Goal: Transaction & Acquisition: Purchase product/service

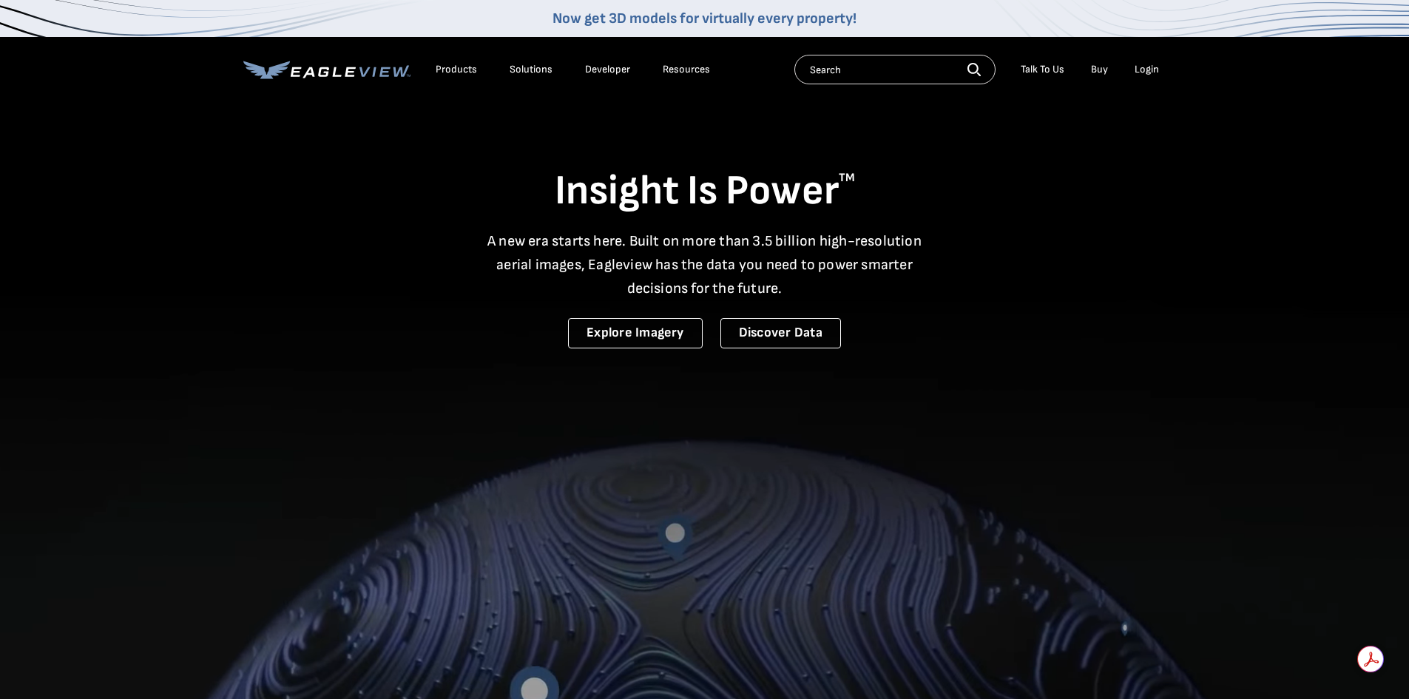
click at [1146, 67] on div "Login" at bounding box center [1147, 69] width 24 height 13
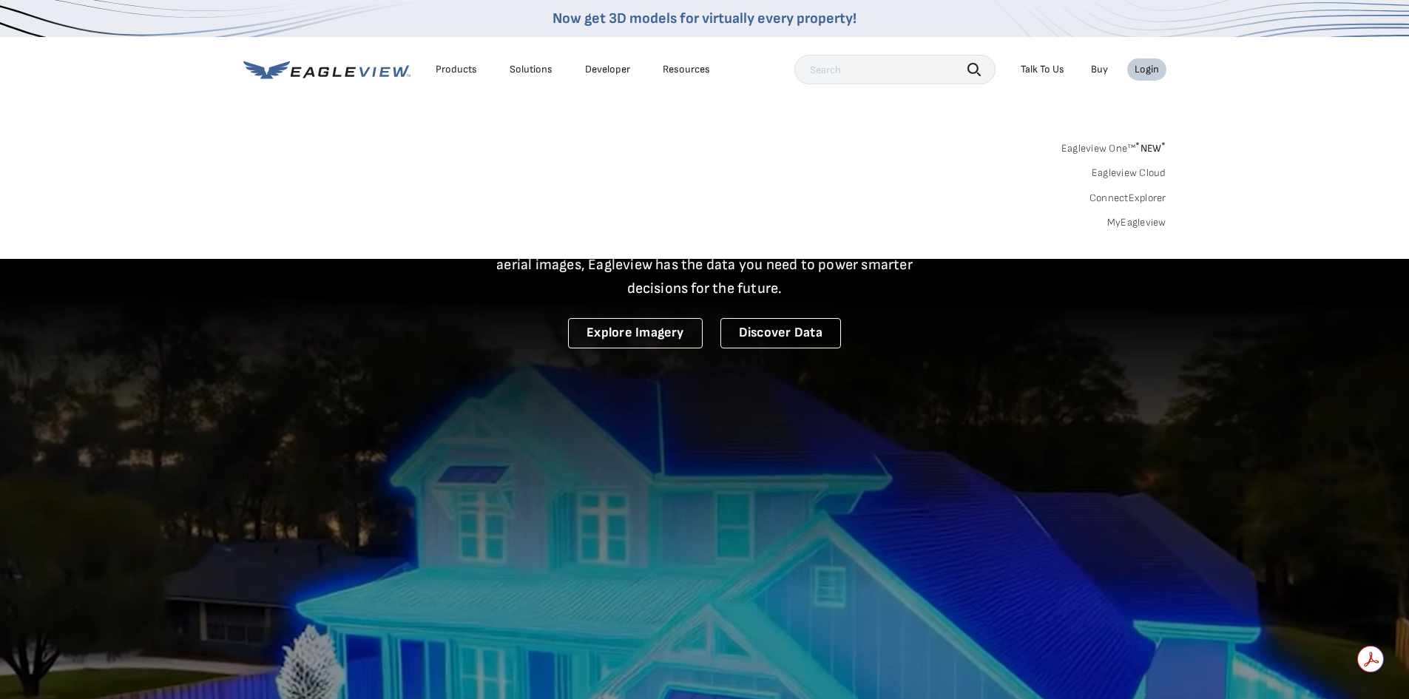
click at [1131, 218] on link "MyEagleview" at bounding box center [1137, 222] width 59 height 13
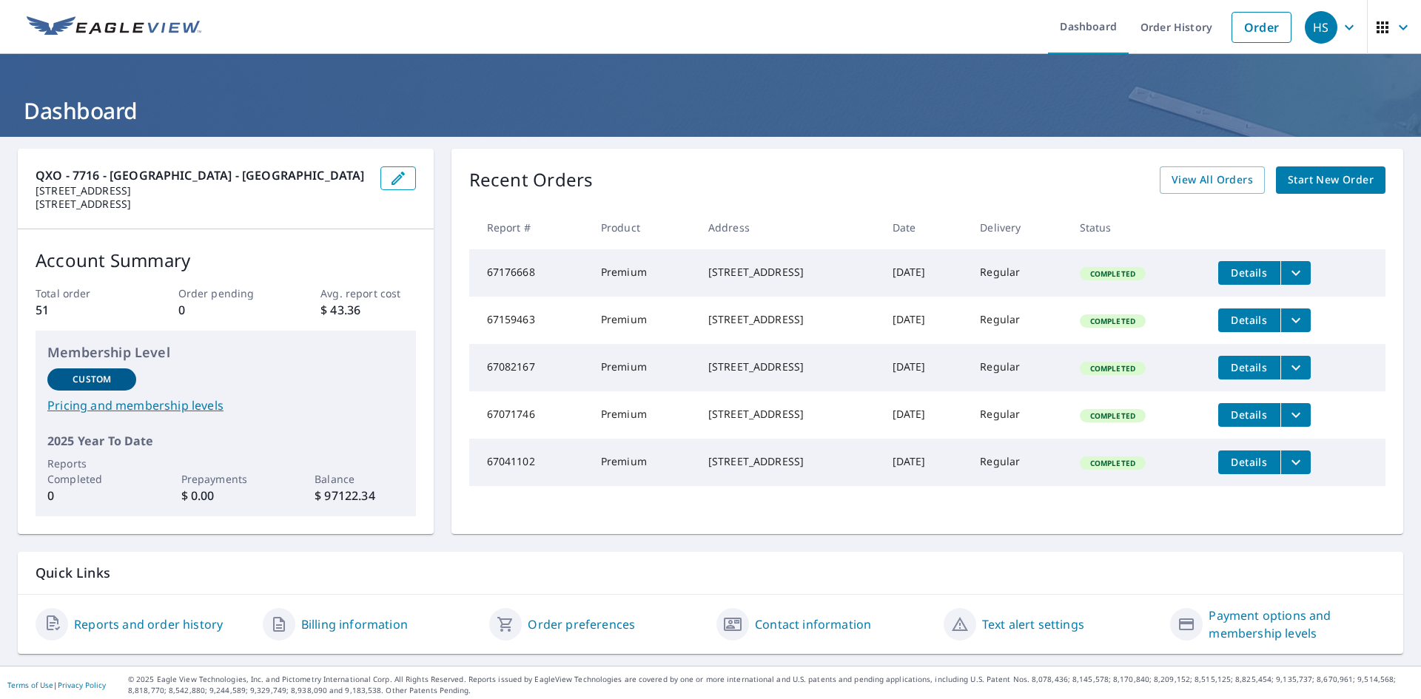
click at [1332, 178] on span "Start New Order" at bounding box center [1330, 180] width 86 height 18
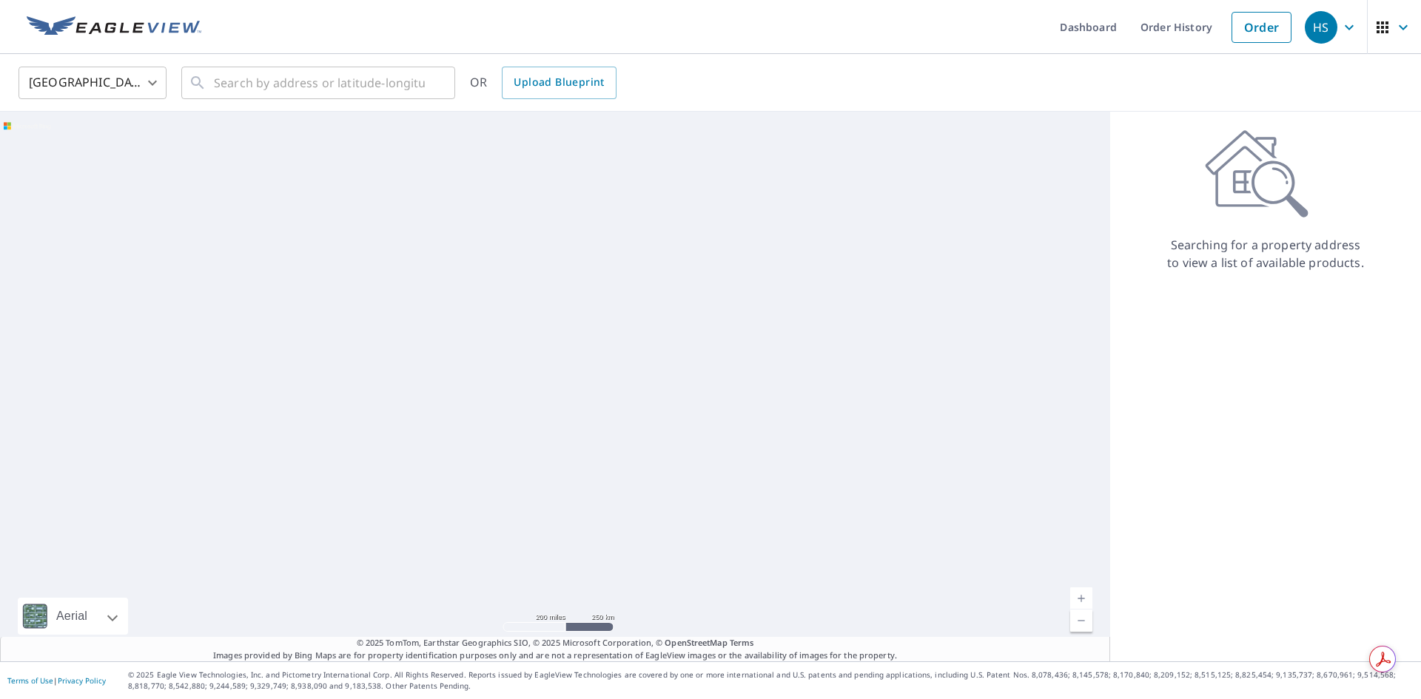
click at [129, 80] on body "HS HS Dashboard Order History Order HS [GEOGRAPHIC_DATA] US ​ ​ OR Upload Bluep…" at bounding box center [710, 349] width 1421 height 699
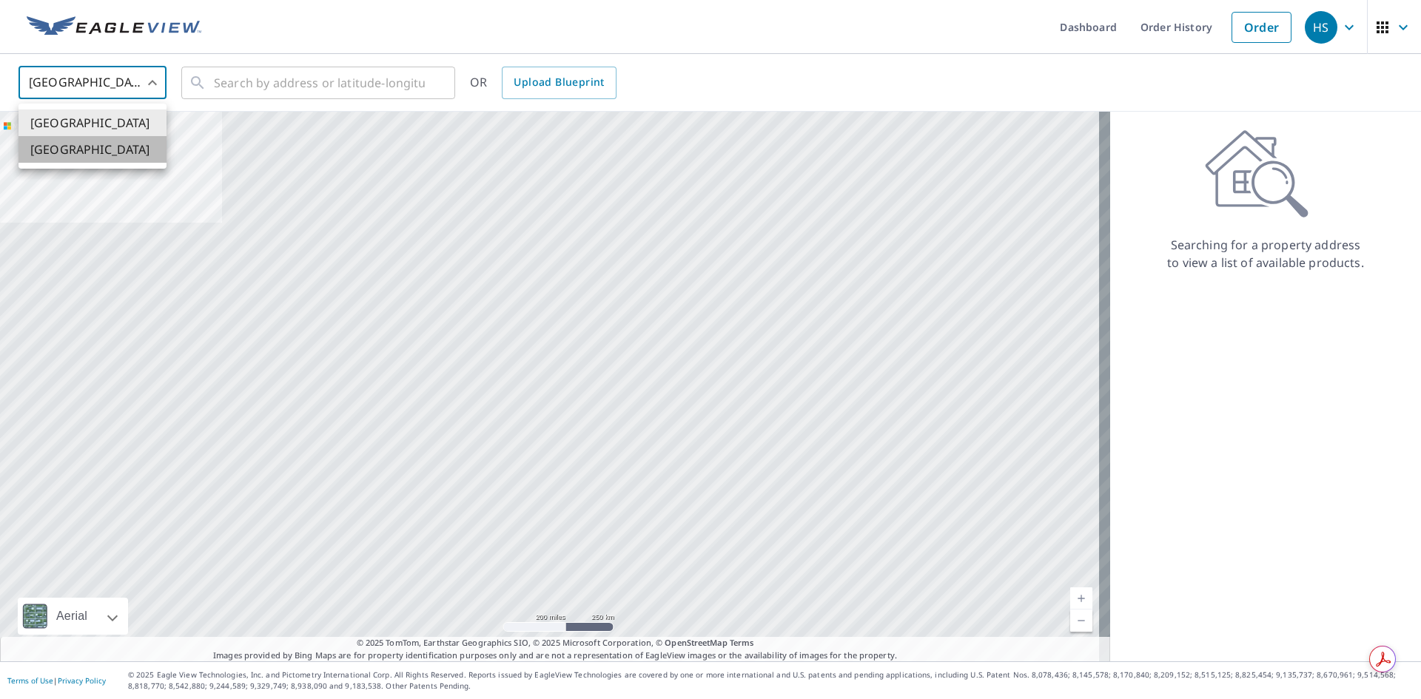
click at [118, 138] on li "[GEOGRAPHIC_DATA]" at bounding box center [92, 149] width 148 height 27
type input "CA"
click at [220, 81] on input "text" at bounding box center [319, 82] width 211 height 41
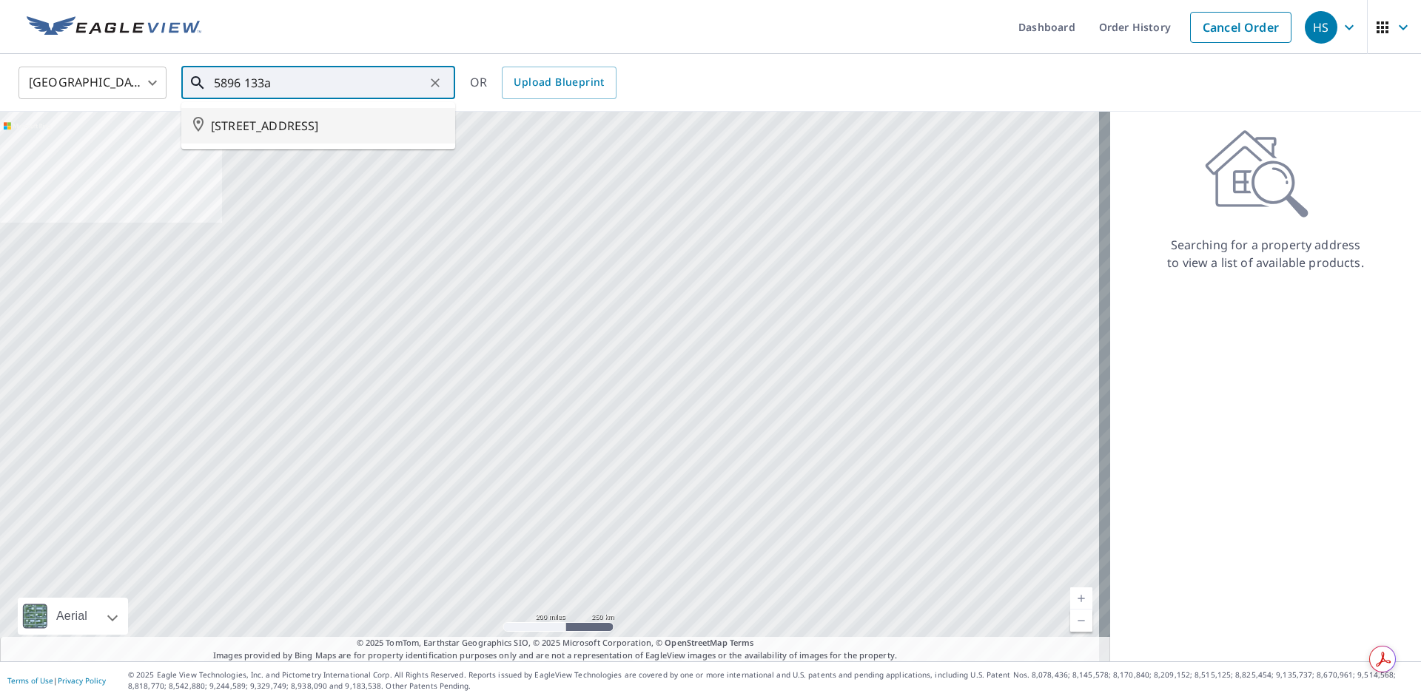
click at [337, 118] on span "[STREET_ADDRESS]" at bounding box center [327, 126] width 232 height 18
type input "[STREET_ADDRESS]"
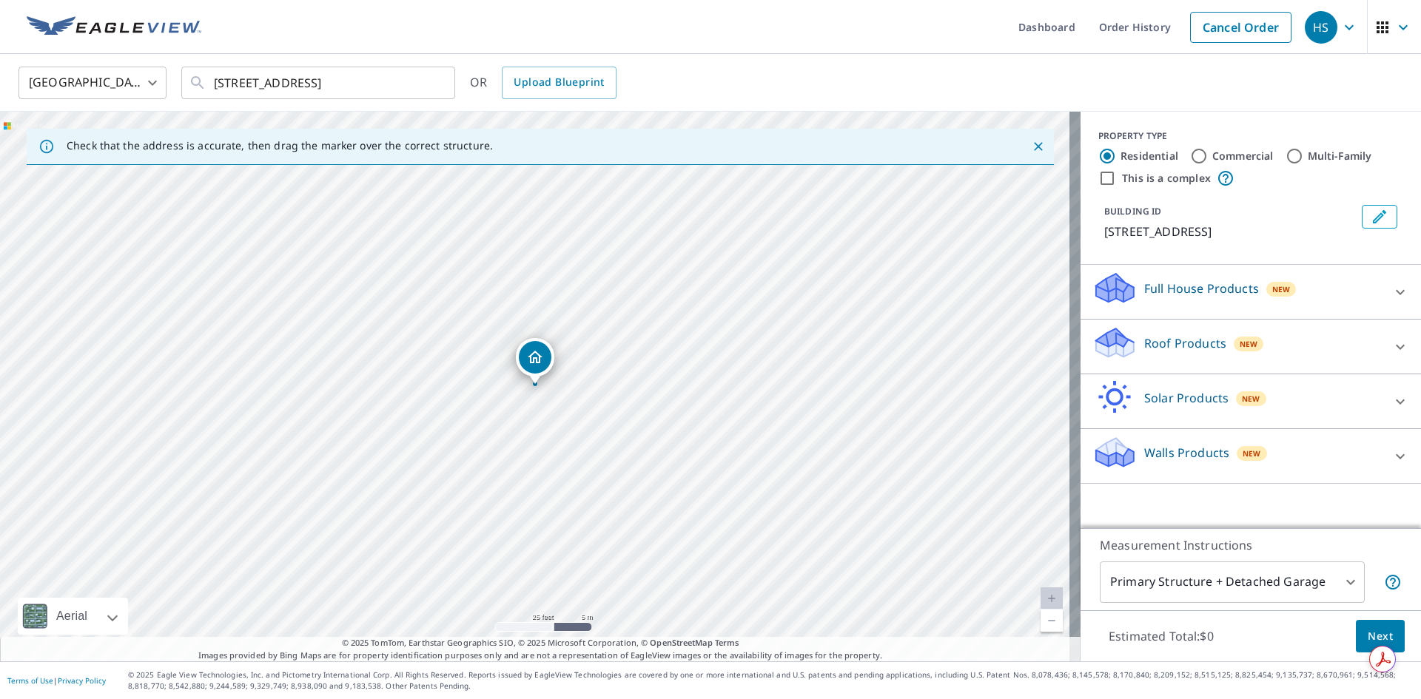
click at [1273, 337] on div "Roof Products New" at bounding box center [1237, 347] width 290 height 42
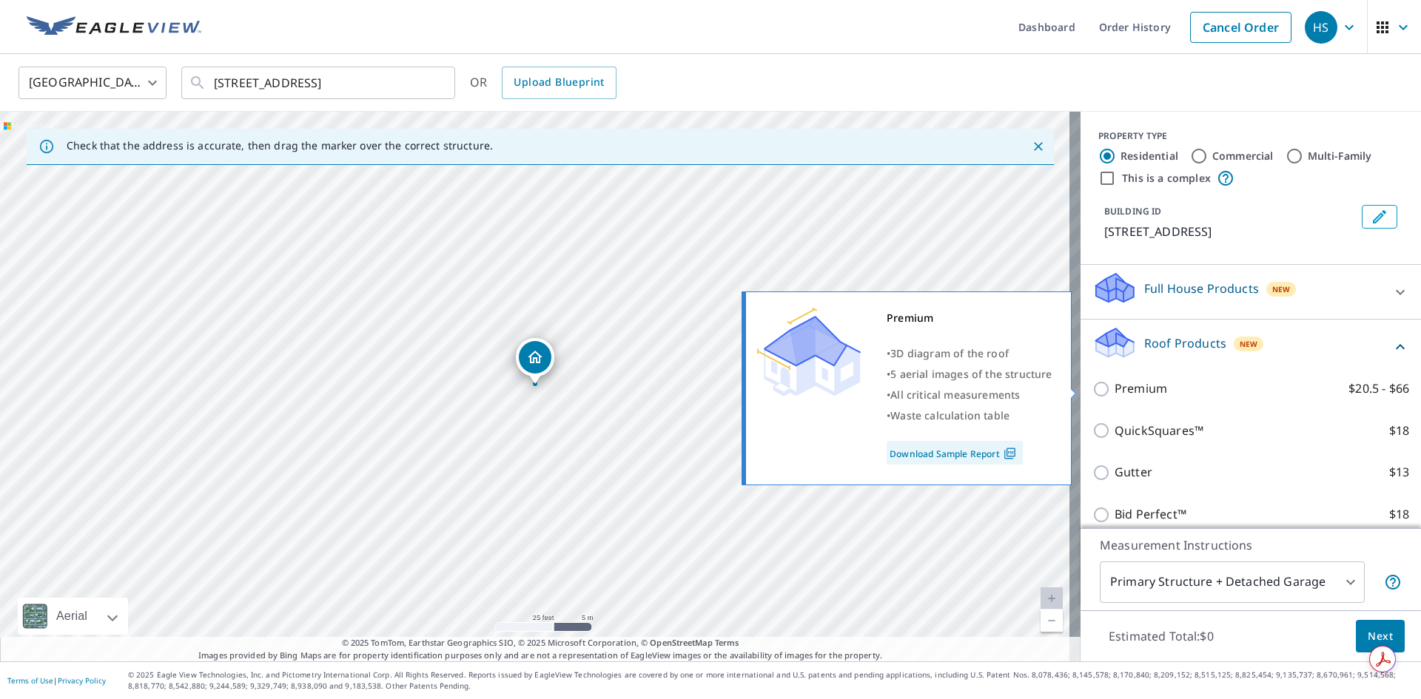
click at [1153, 394] on p "Premium" at bounding box center [1140, 389] width 53 height 18
click at [1114, 394] on input "Premium $20.5 - $66" at bounding box center [1103, 389] width 22 height 18
checkbox input "true"
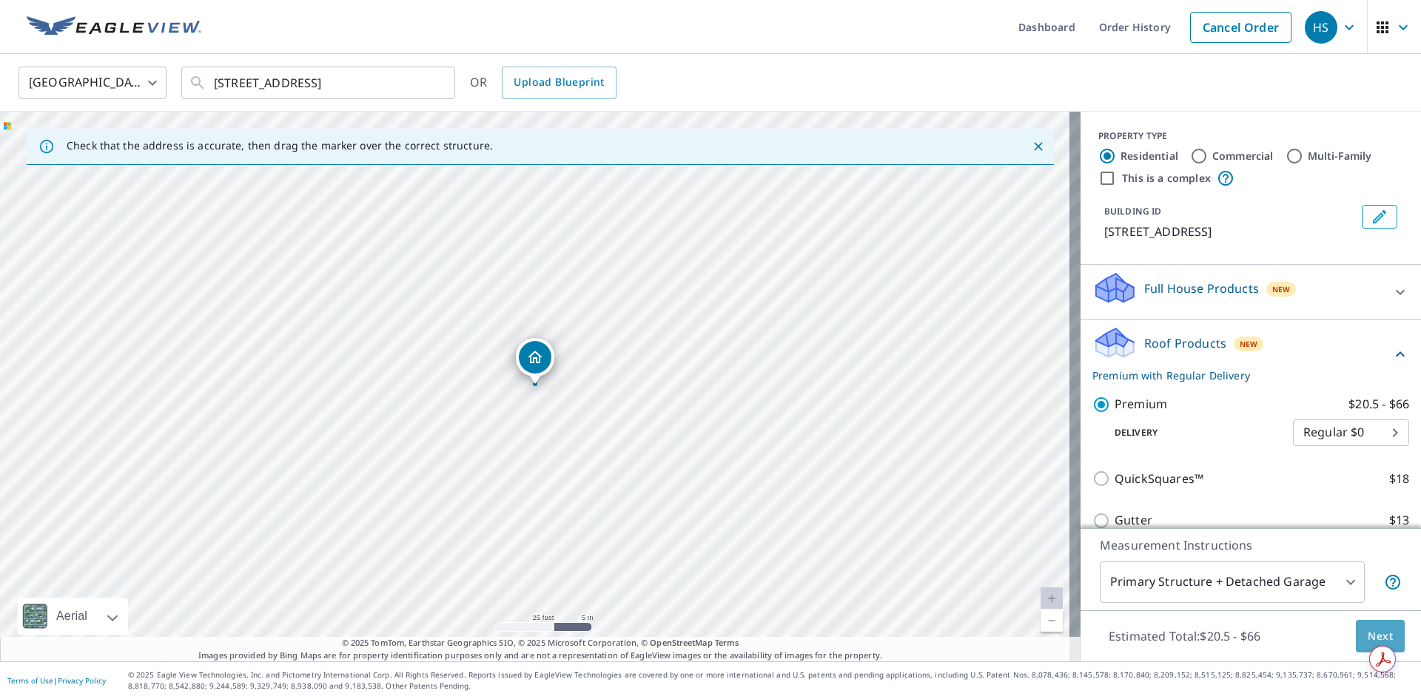
click at [1372, 631] on span "Next" at bounding box center [1379, 636] width 25 height 18
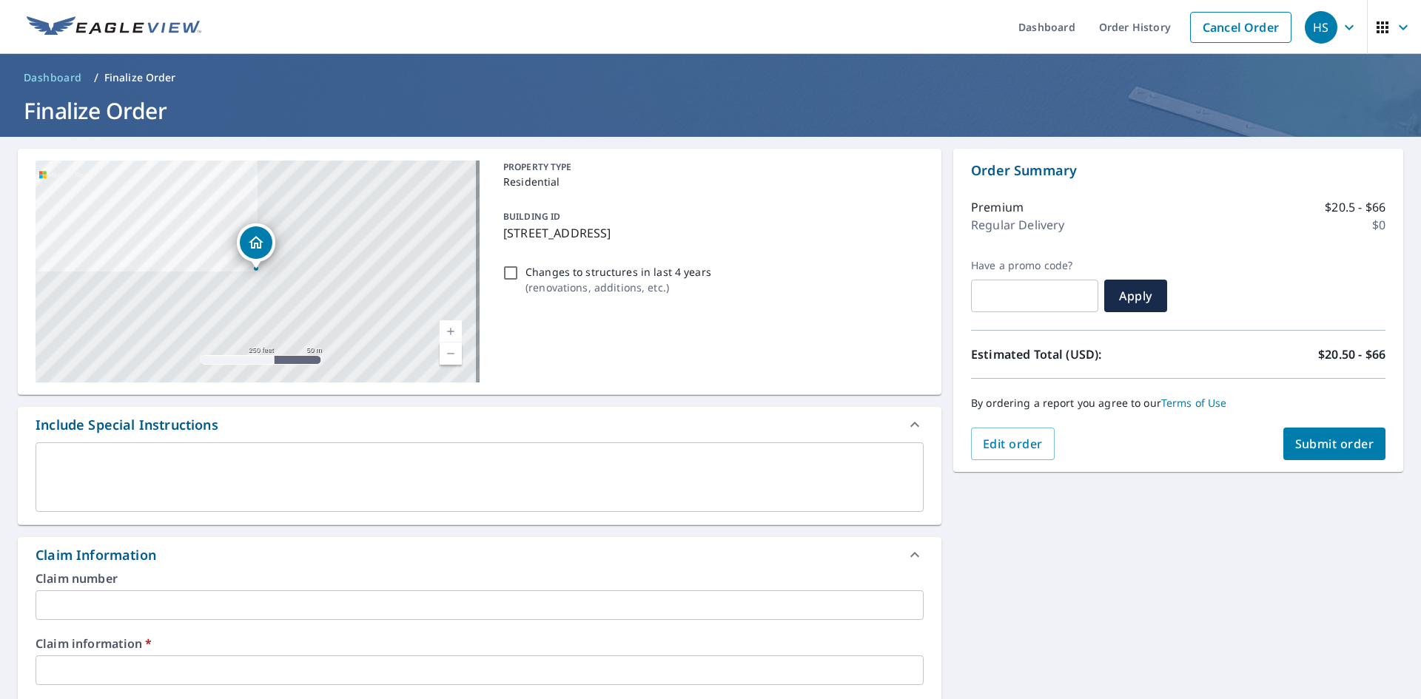
scroll to position [222, 0]
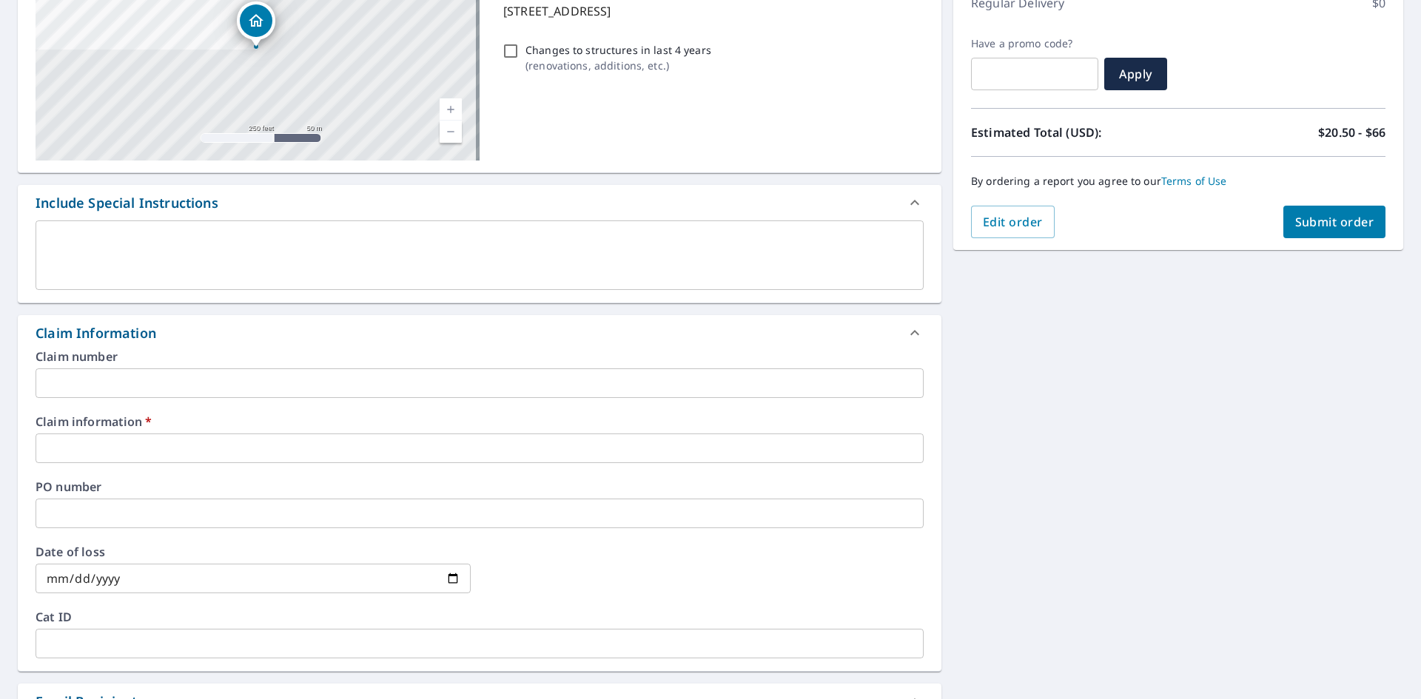
click at [203, 471] on div "Claim number ​ Claim information   * ​ PO number ​ Date of loss ​ Cat ID ​" at bounding box center [479, 511] width 923 height 320
click at [216, 445] on input "text" at bounding box center [480, 449] width 888 height 30
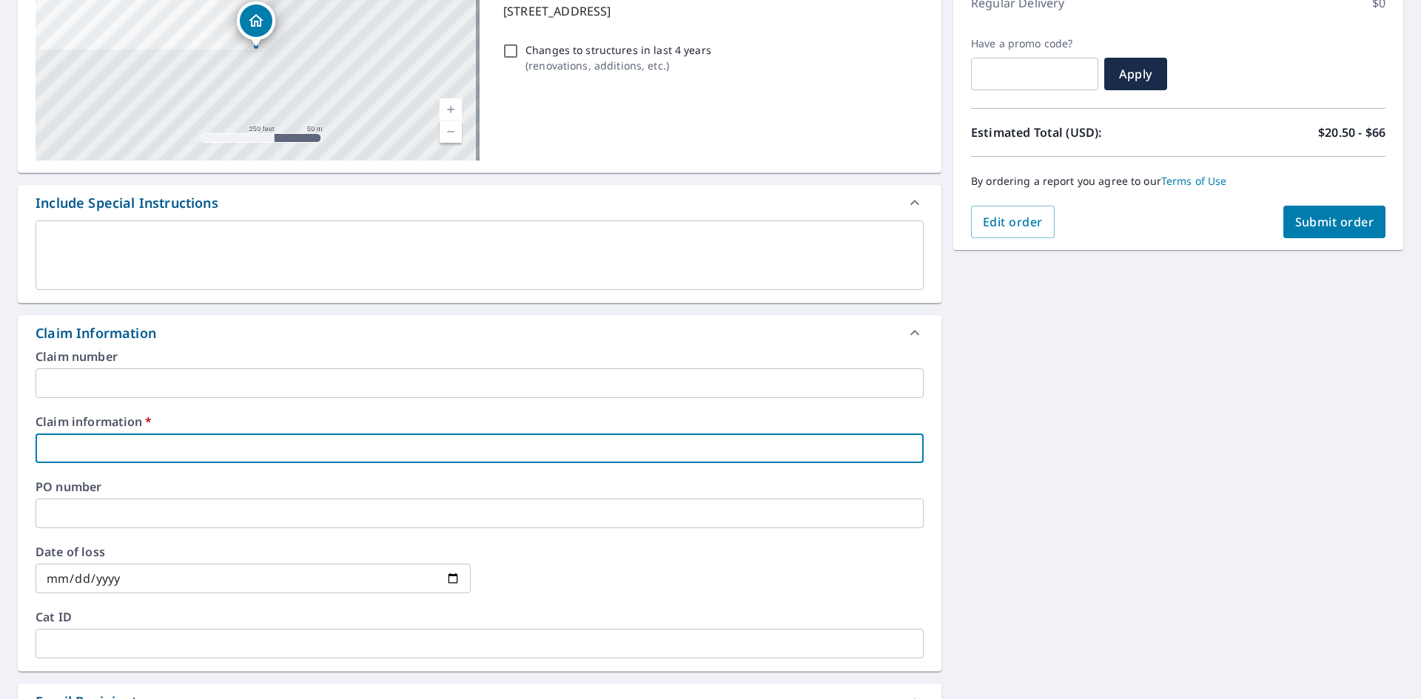
type input "h"
checkbox input "true"
type input "ho"
checkbox input "true"
type input "hom"
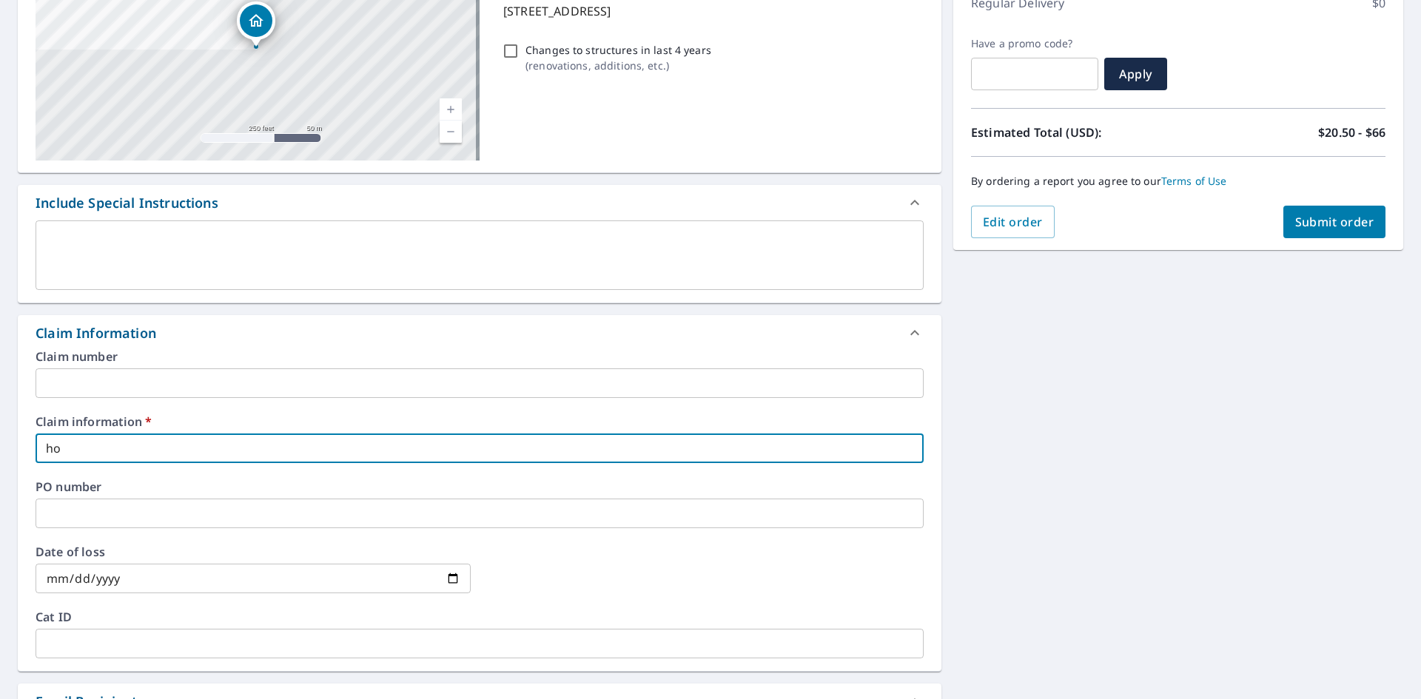
checkbox input "true"
type input "home"
checkbox input "true"
type input "homel"
checkbox input "true"
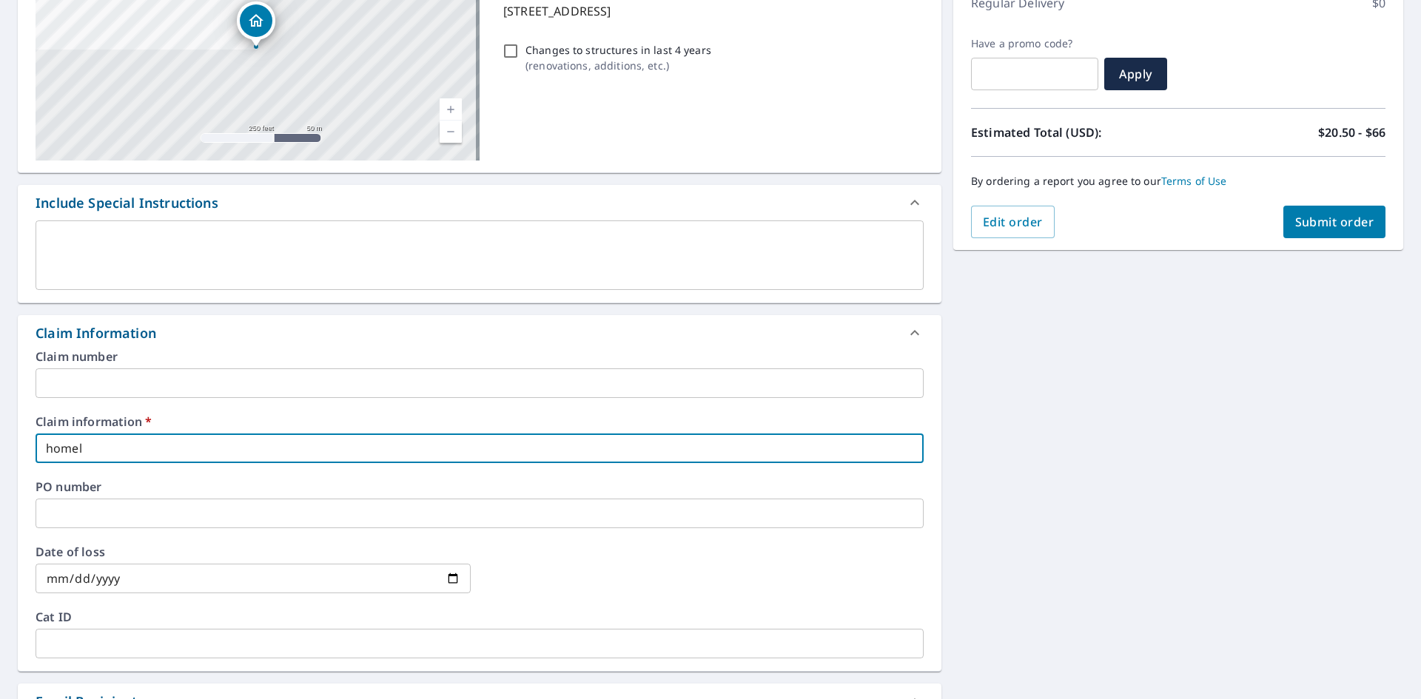
type input "homeli"
checkbox input "true"
type input "homelif"
checkbox input "true"
type input "homelife"
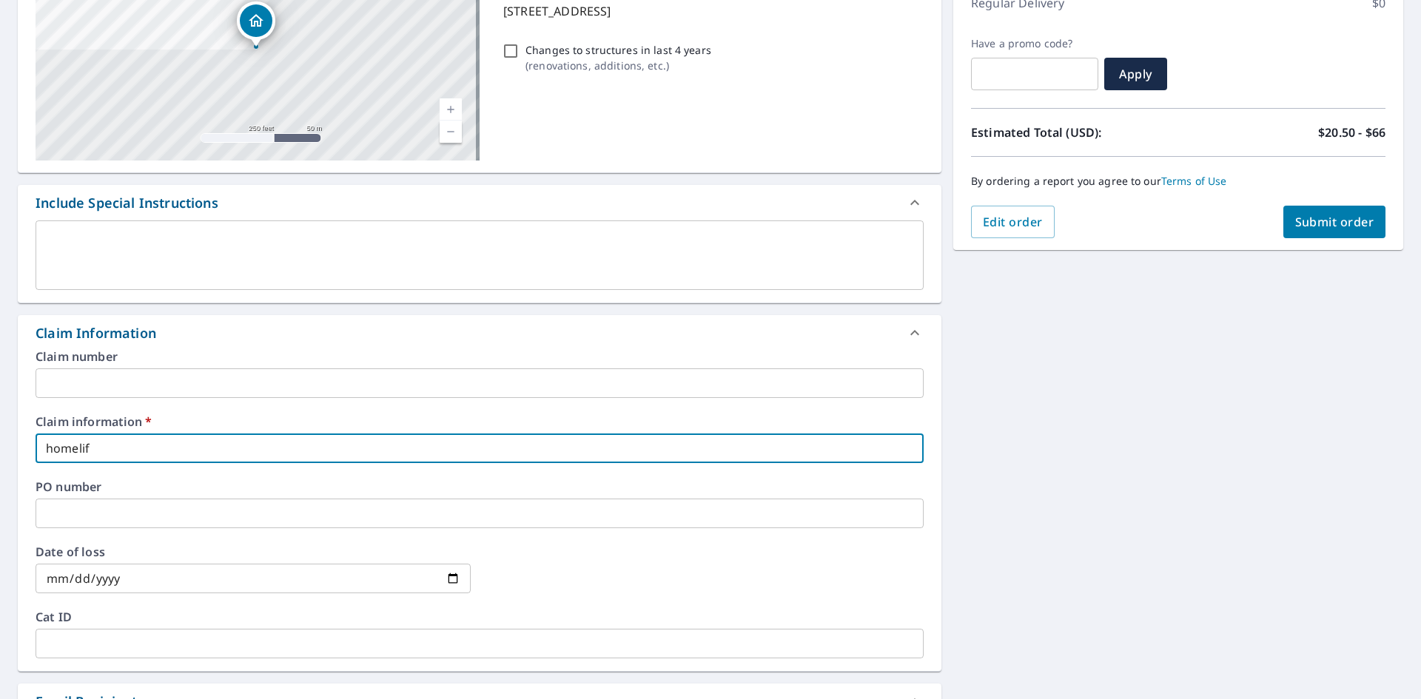
checkbox input "true"
type input "homelife"
checkbox input "true"
type input "homelife r"
checkbox input "true"
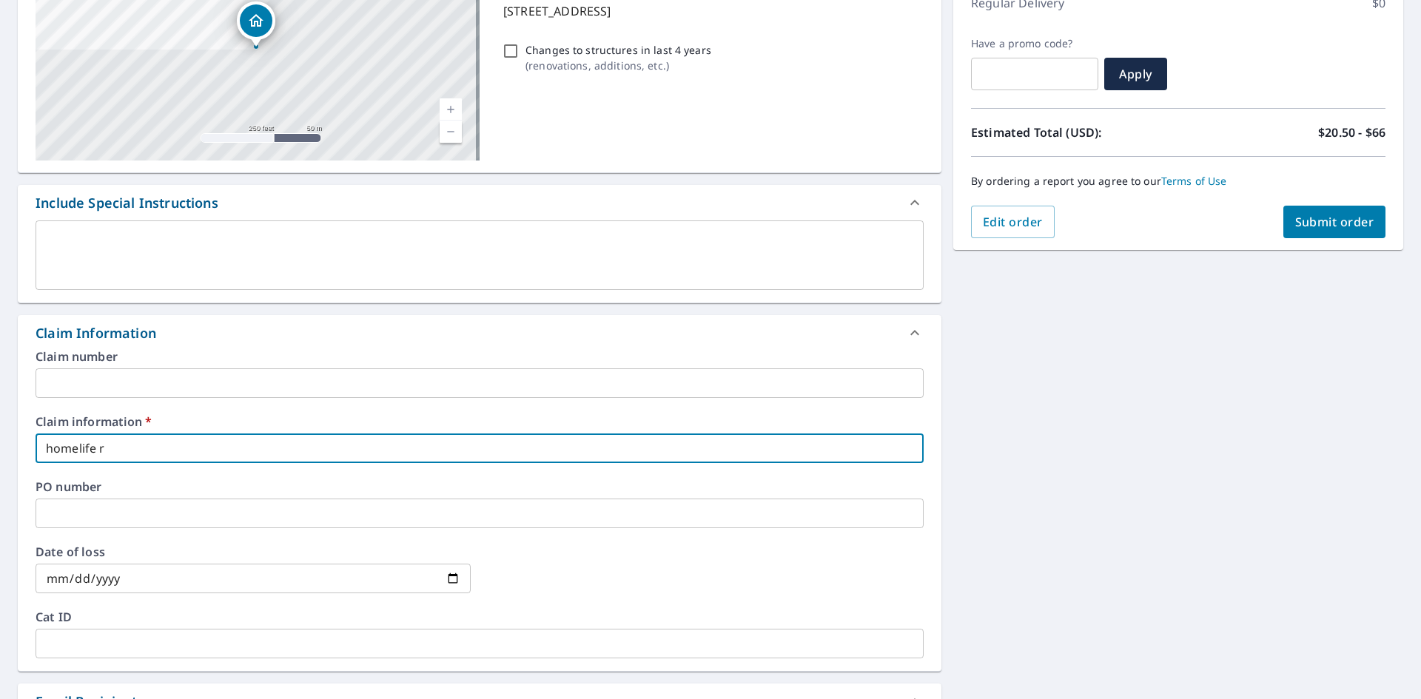
type input "homelife ro"
checkbox input "true"
type input "homelife roo"
checkbox input "true"
type input "homelife roof"
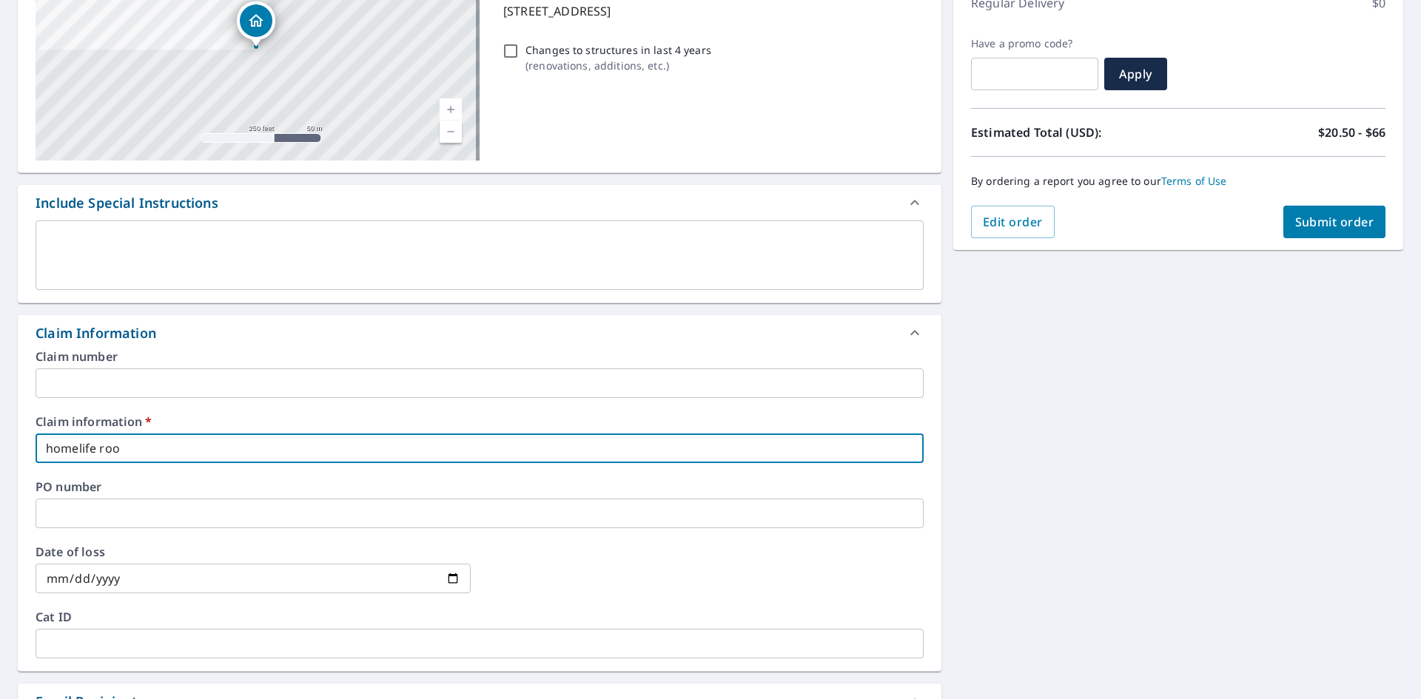
checkbox input "true"
type input "homelife roofi"
checkbox input "true"
type input "homelife roofin"
checkbox input "true"
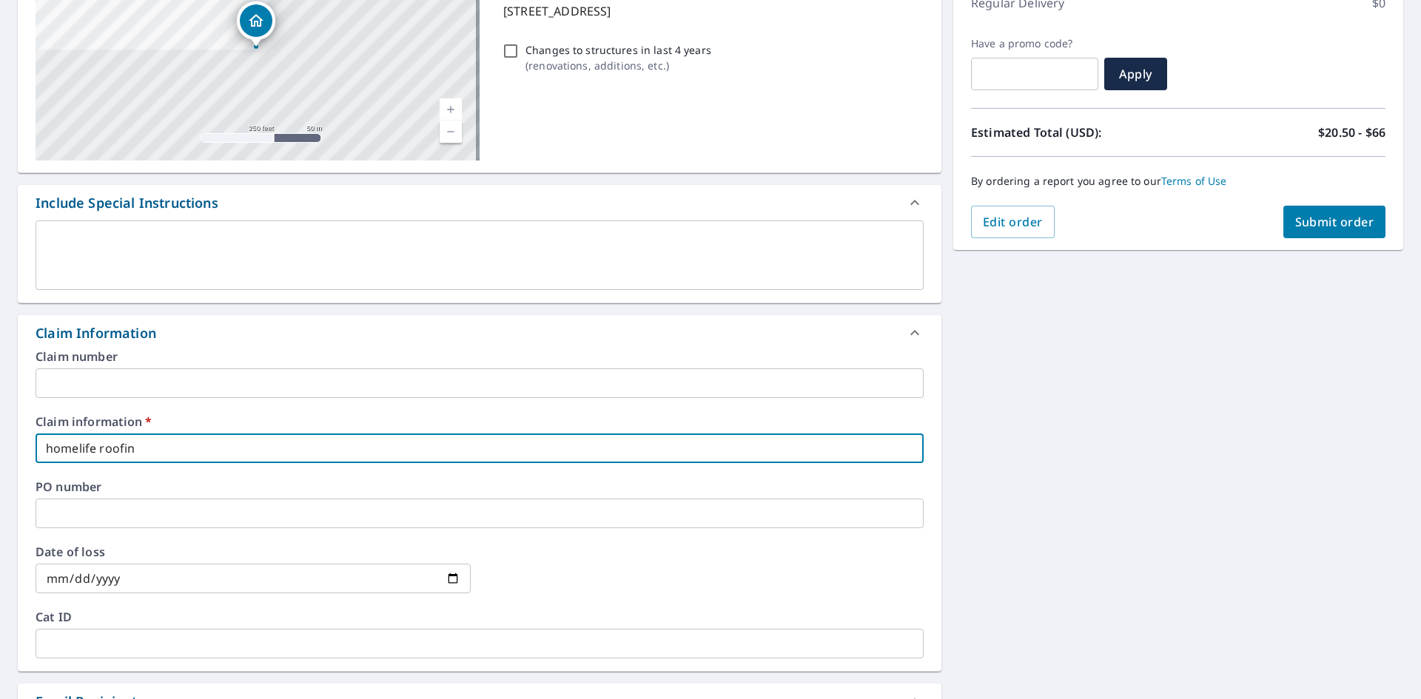
type input "homelife roofing"
checkbox input "true"
drag, startPoint x: 175, startPoint y: 448, endPoint x: -229, endPoint y: 407, distance: 406.8
click at [0, 407] on html "HS HS Dashboard Order History Cancel Order HS Dashboard / Finalize Order Finali…" at bounding box center [710, 349] width 1421 height 699
type input "H"
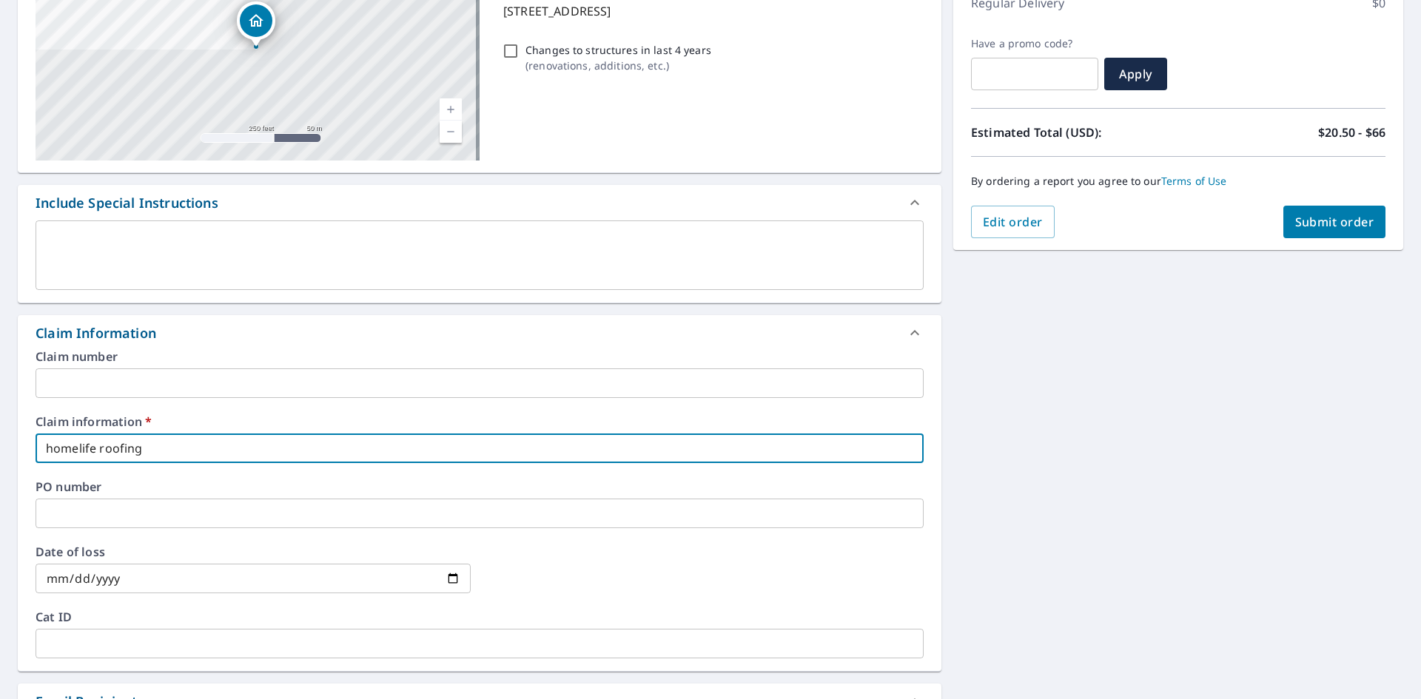
checkbox input "true"
type input "HO"
checkbox input "true"
type input "HOM"
checkbox input "true"
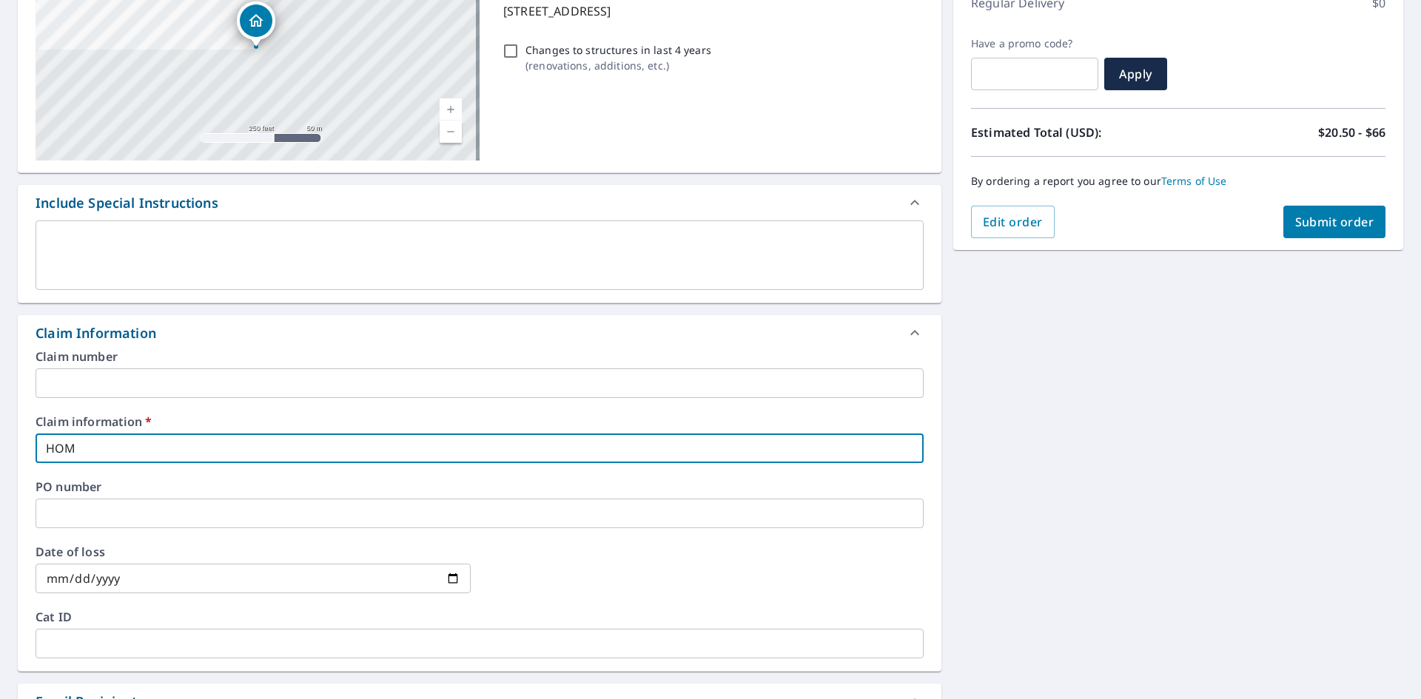
type input "HOME"
checkbox input "true"
type input "HOMEL"
checkbox input "true"
type input "HOMELI"
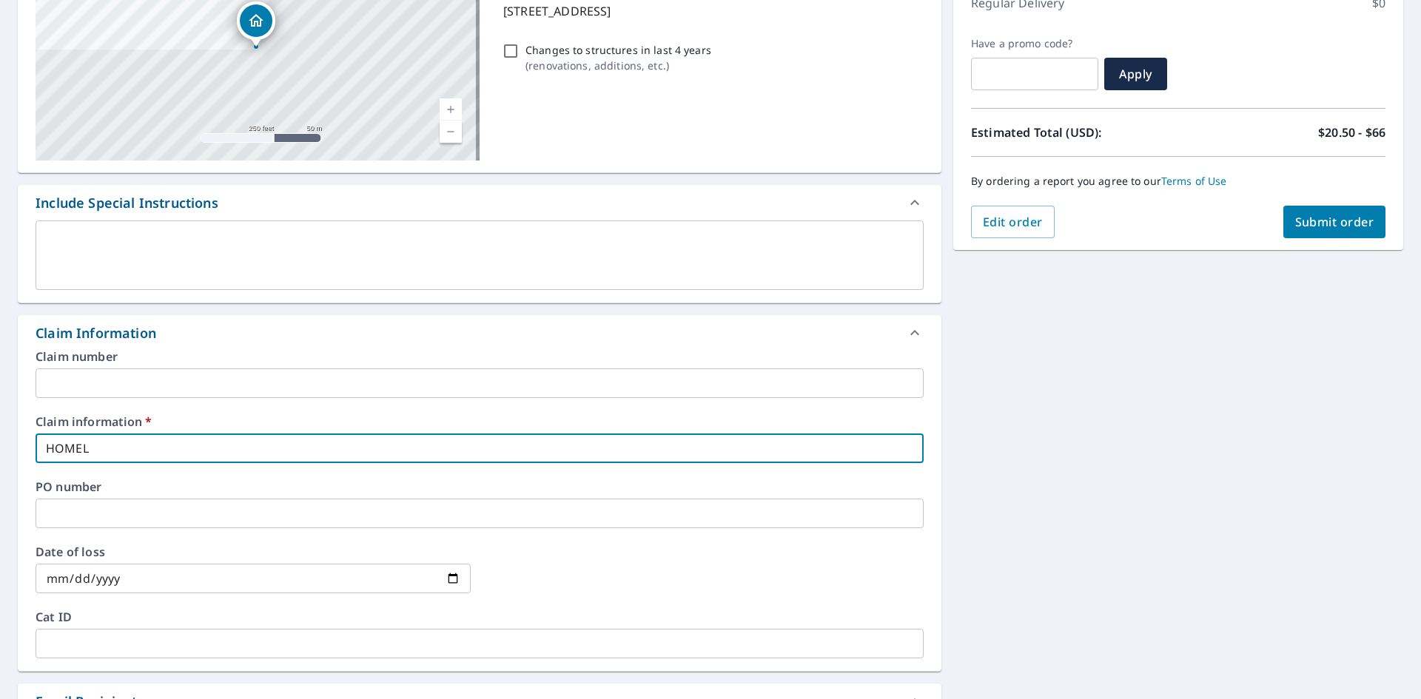
checkbox input "true"
type input "HOMELIF"
checkbox input "true"
type input "HOMELIFE"
checkbox input "true"
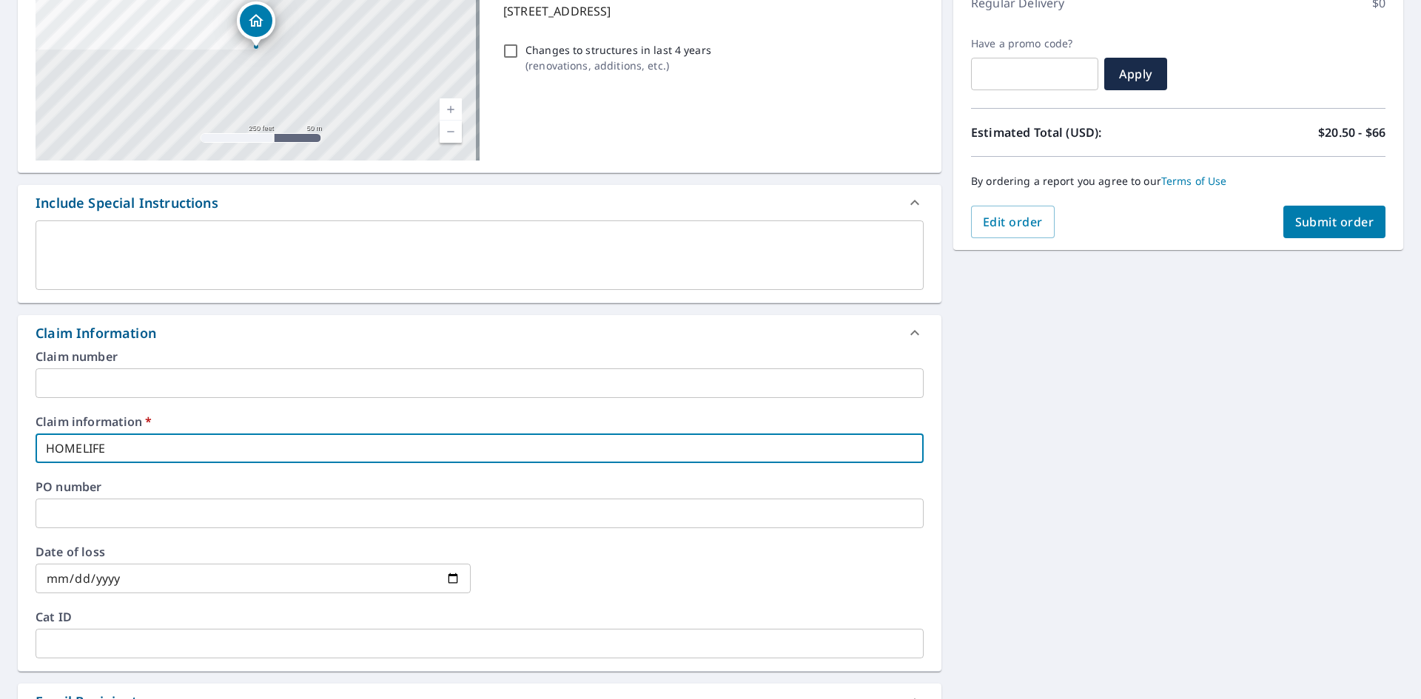
type input "HOMELIFE"
checkbox input "true"
type input "HOMELIFE R"
checkbox input "true"
type input "HOMELIFE RO"
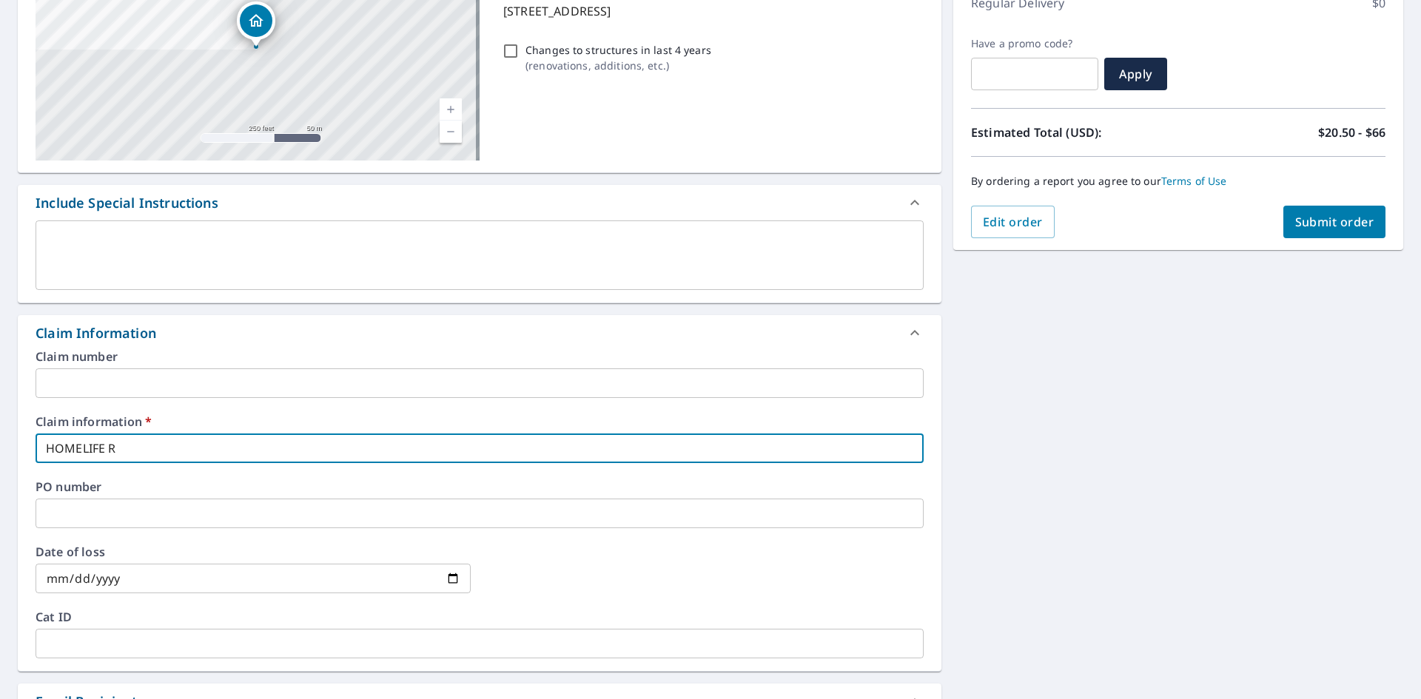
checkbox input "true"
type input "HOMELIFE ROO"
checkbox input "true"
type input "HOMELIFE ROOF"
checkbox input "true"
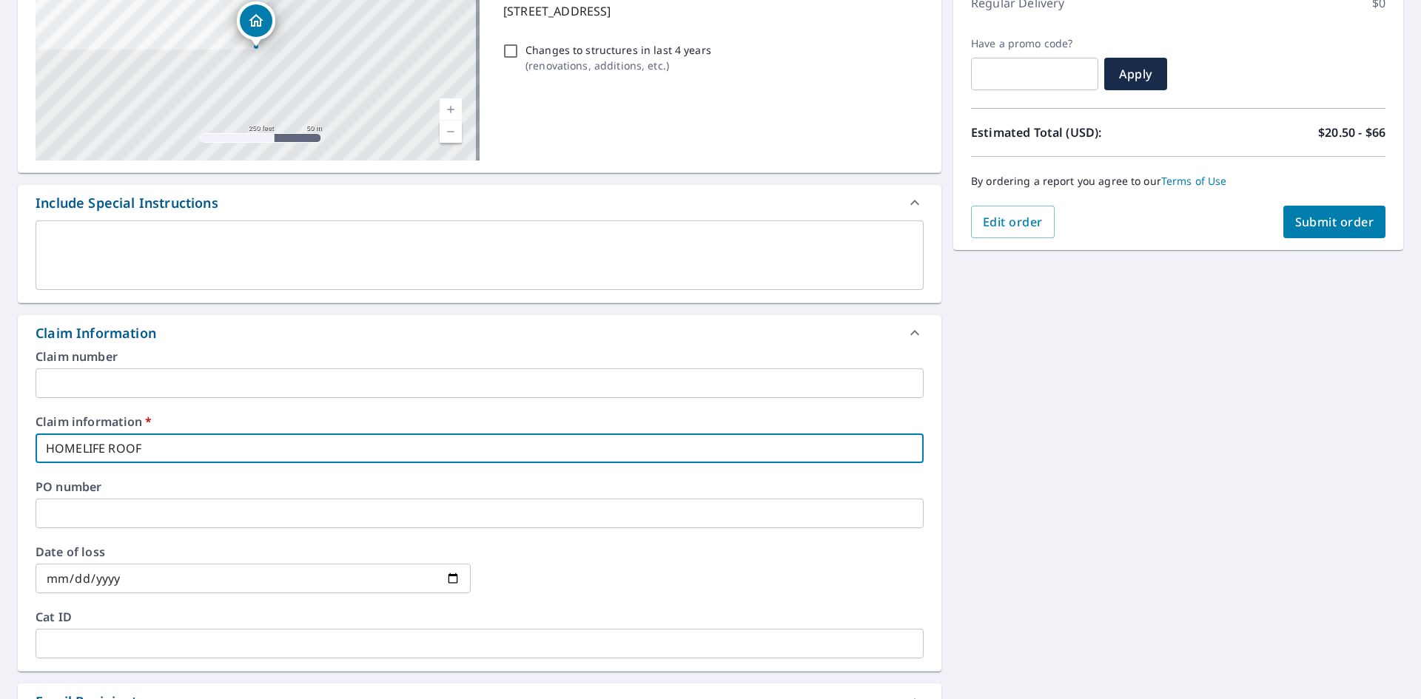
type input "HOMELIFE ROOFI"
checkbox input "true"
type input "HOMELIFE ROOFIN"
checkbox input "true"
type input "HOMELIFE ROOFING"
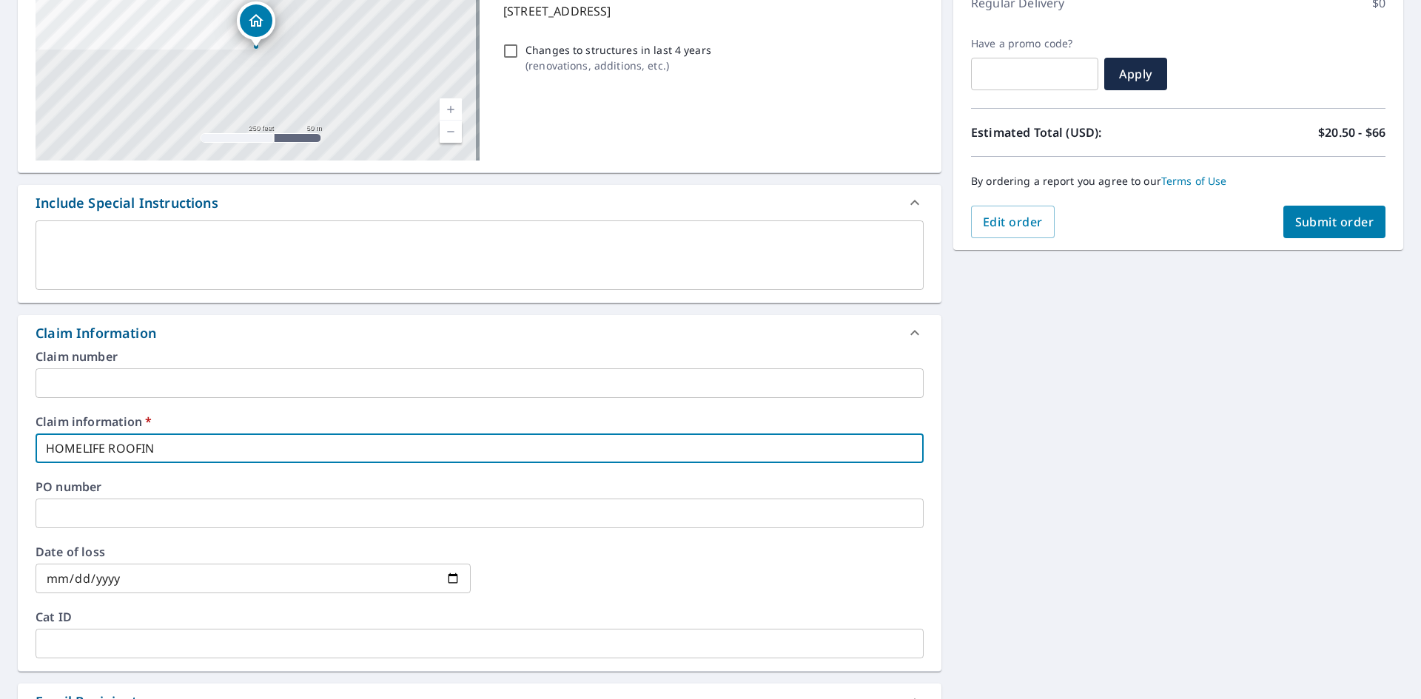
checkbox input "true"
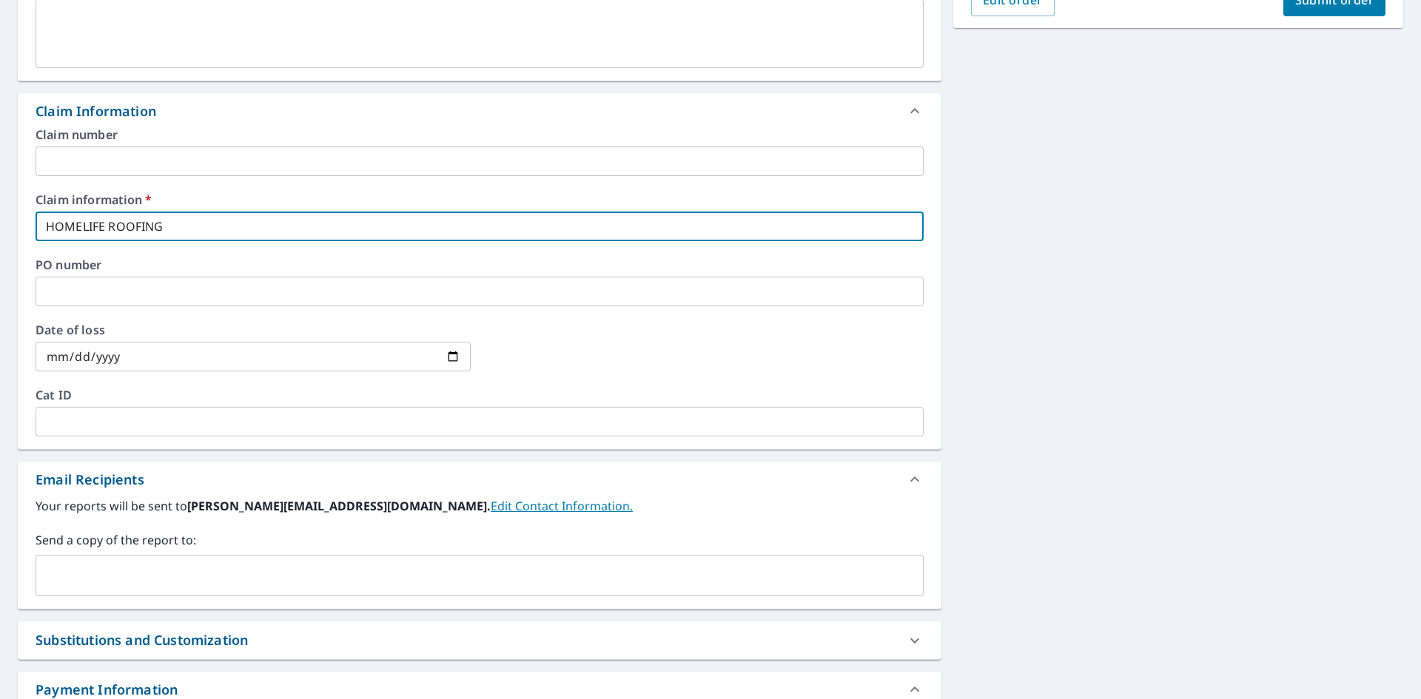
scroll to position [74, 0]
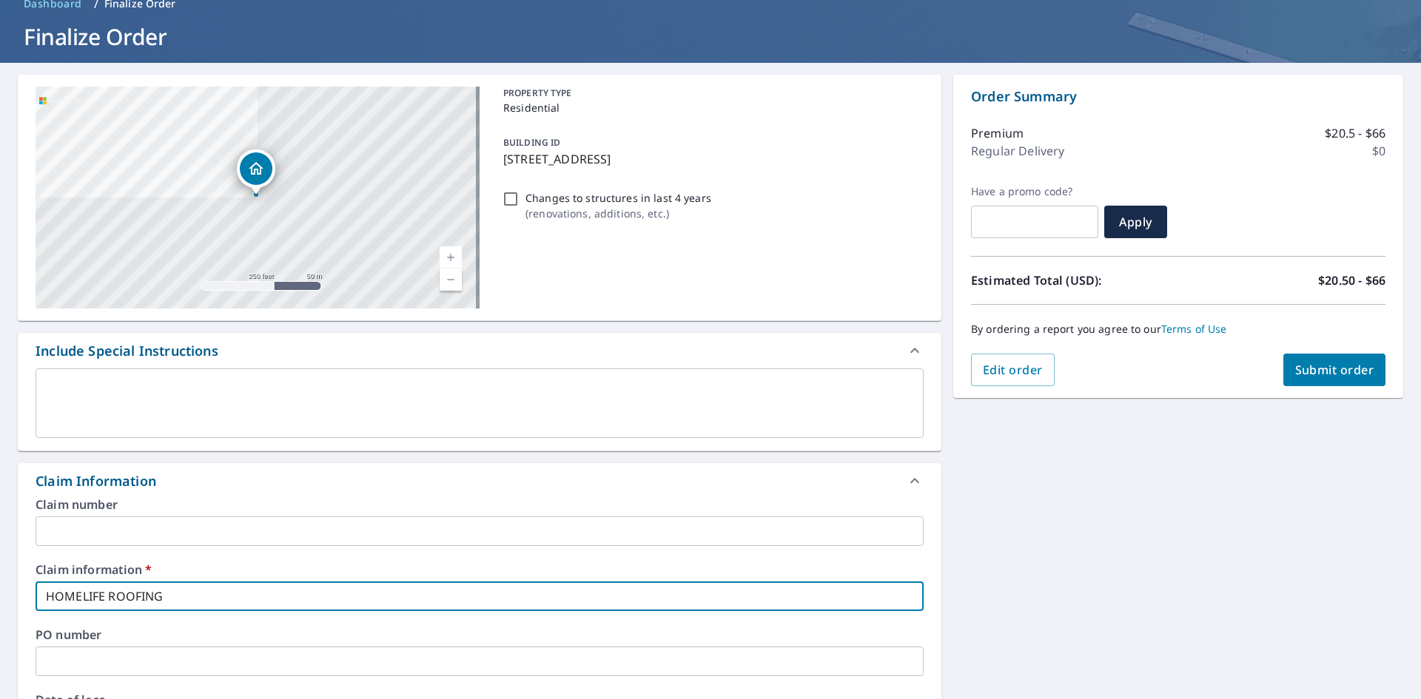
type input "HOMELIFE ROOFING"
click at [1349, 370] on span "Submit order" at bounding box center [1334, 370] width 79 height 16
checkbox input "true"
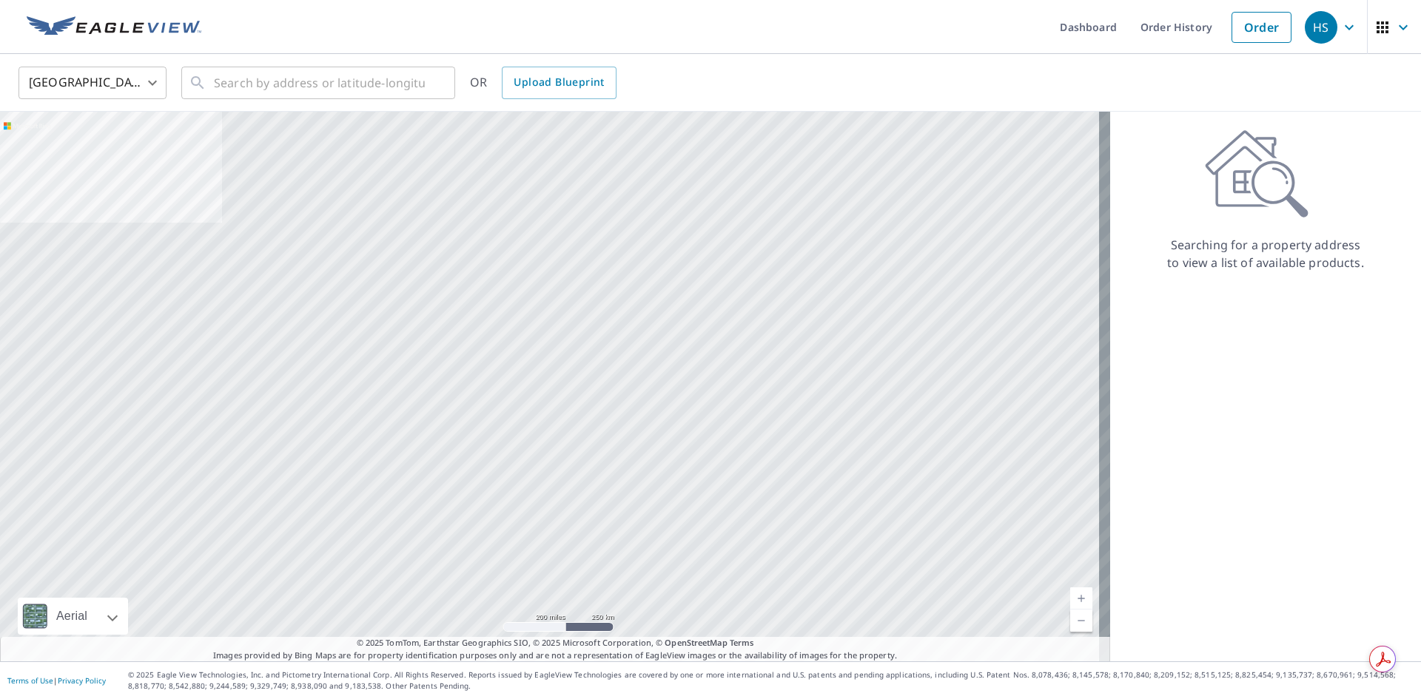
click at [117, 101] on body "HS HS Dashboard Order History Order HS United States US ​ ​ OR Upload Blueprint…" at bounding box center [710, 349] width 1421 height 699
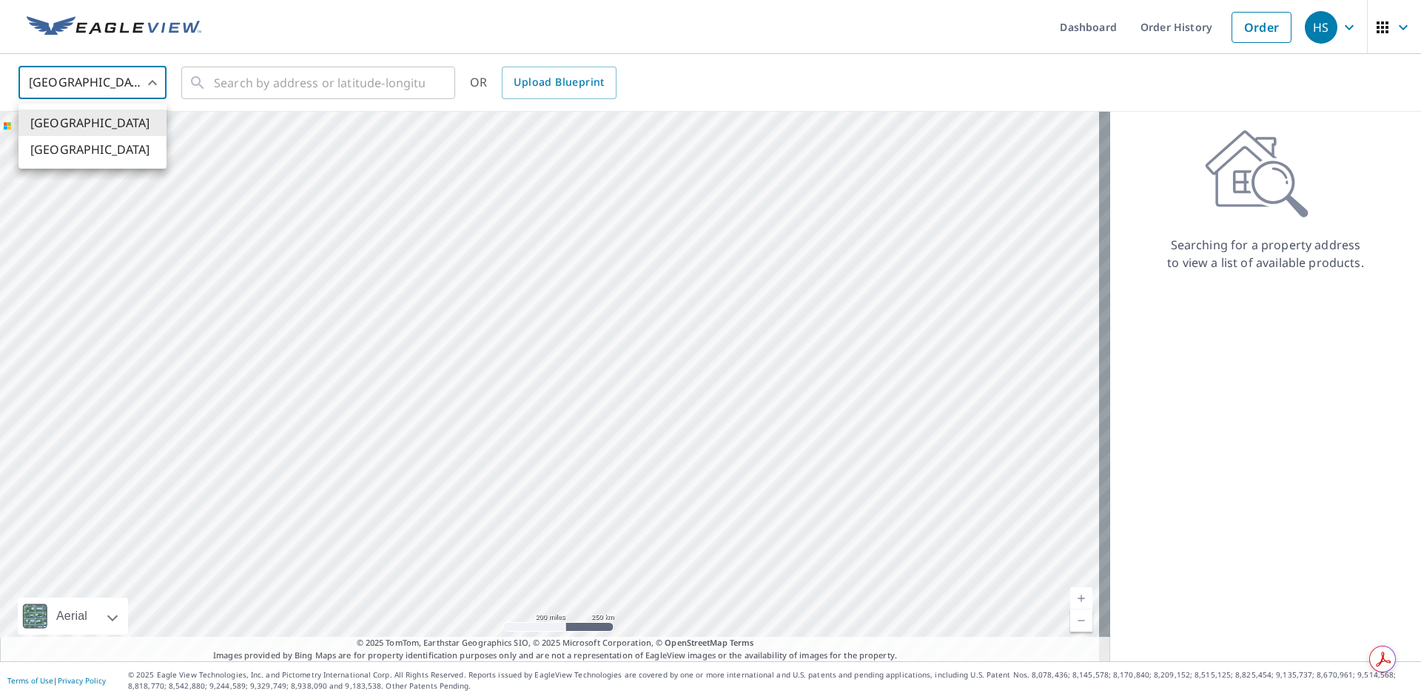
click at [120, 141] on li "[GEOGRAPHIC_DATA]" at bounding box center [92, 149] width 148 height 27
type input "CA"
click at [252, 58] on div "Canada CA ​ ​ OR Upload Blueprint" at bounding box center [710, 83] width 1421 height 58
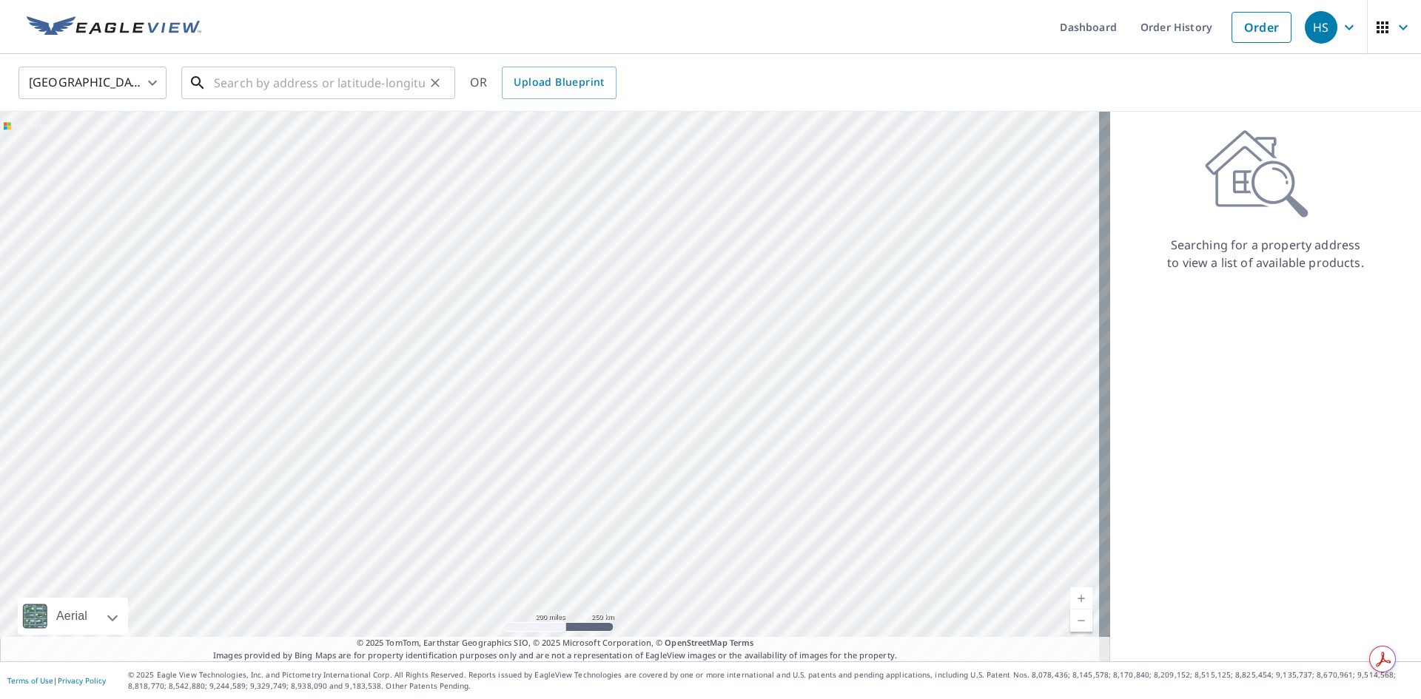
click at [252, 75] on input "text" at bounding box center [319, 82] width 211 height 41
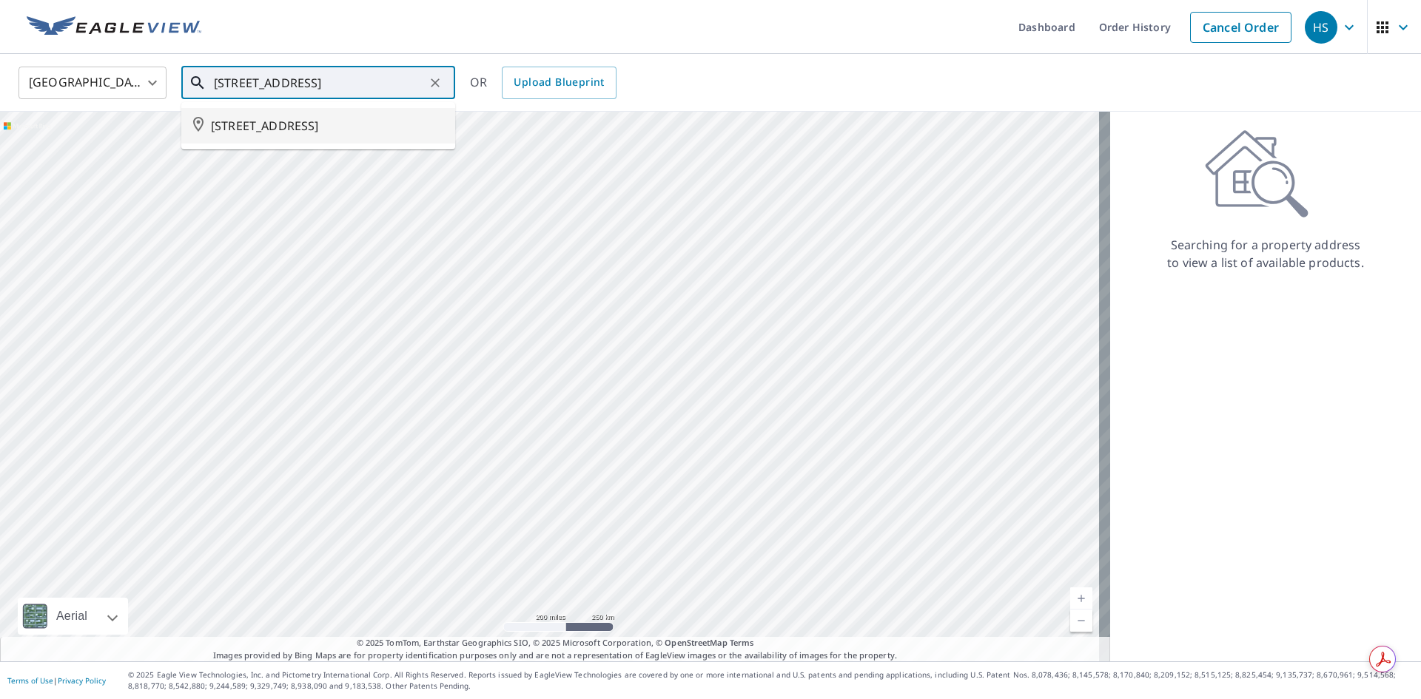
click at [400, 130] on span "[STREET_ADDRESS]" at bounding box center [327, 126] width 232 height 18
type input "[STREET_ADDRESS]"
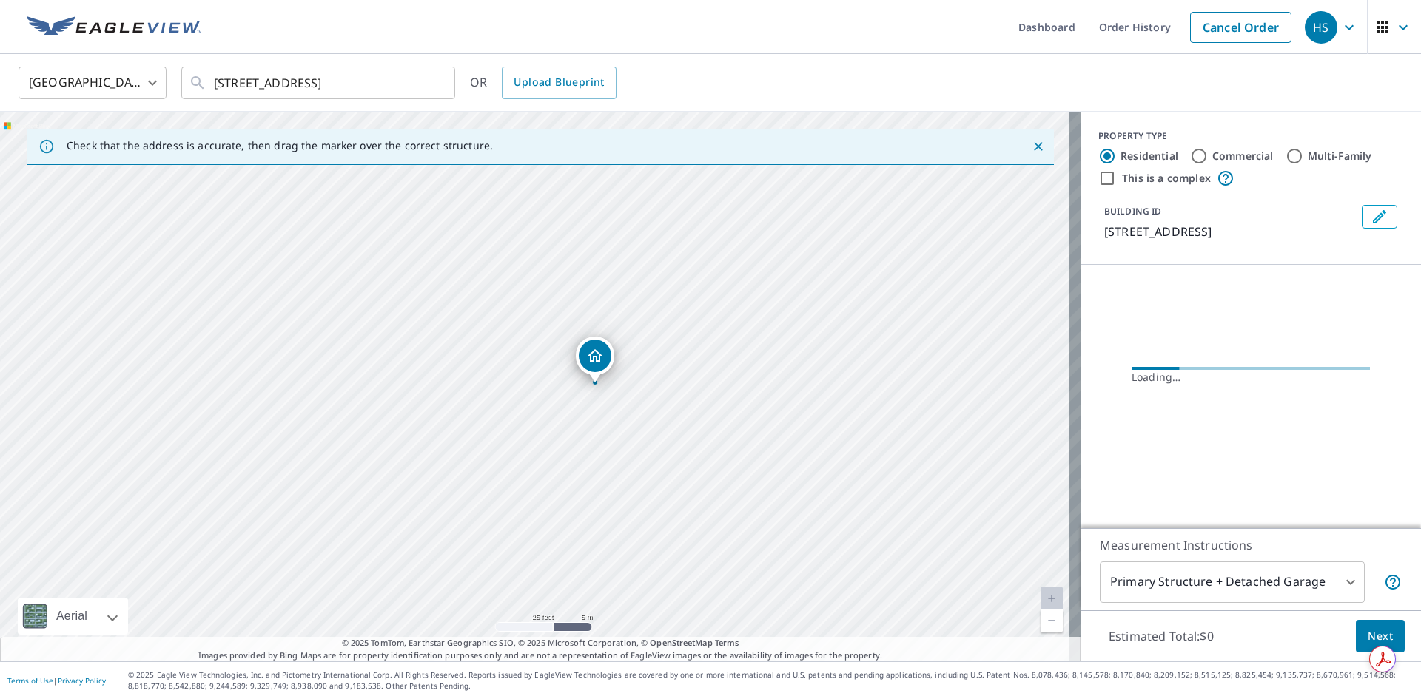
drag, startPoint x: 552, startPoint y: 523, endPoint x: 611, endPoint y: 400, distance: 137.0
click at [611, 400] on div "[STREET_ADDRESS]" at bounding box center [540, 387] width 1080 height 550
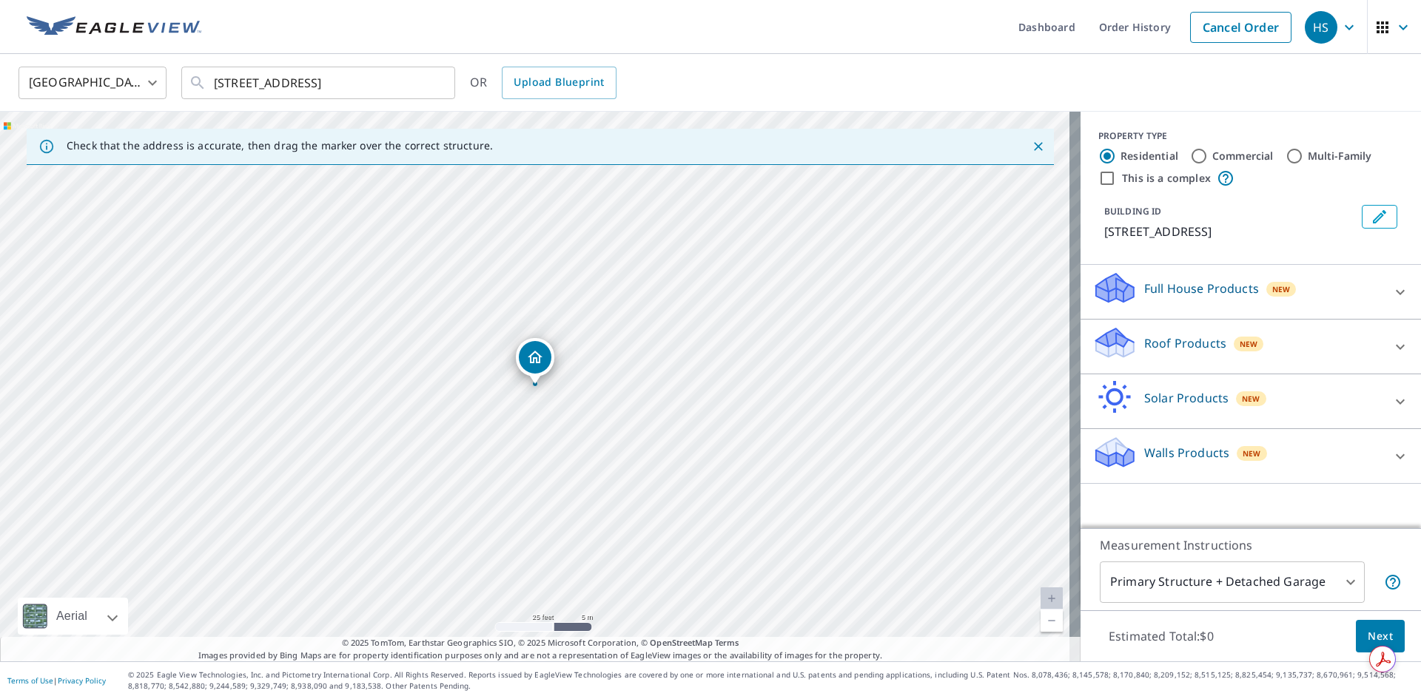
click at [1244, 339] on div "New" at bounding box center [1248, 344] width 30 height 15
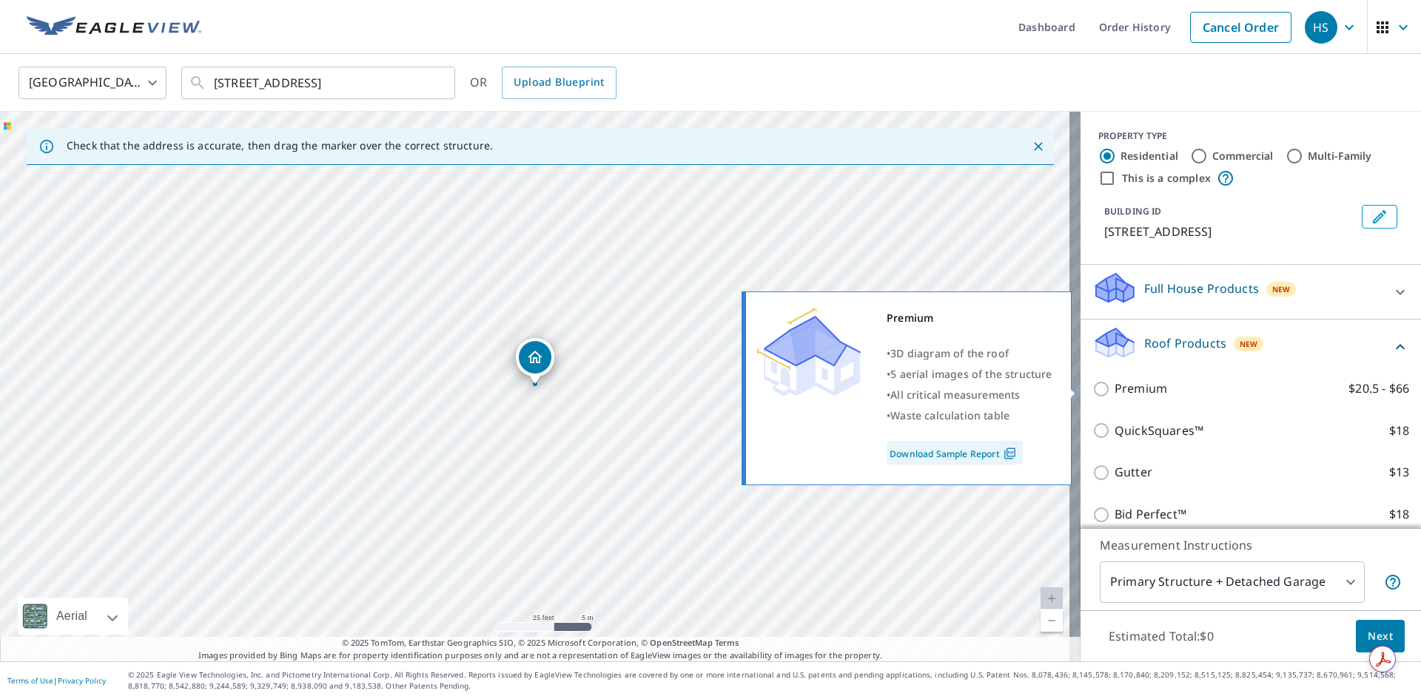
click at [1171, 390] on label "Premium $20.5 - $66" at bounding box center [1261, 389] width 294 height 18
click at [1114, 390] on input "Premium $20.5 - $66" at bounding box center [1103, 389] width 22 height 18
checkbox input "true"
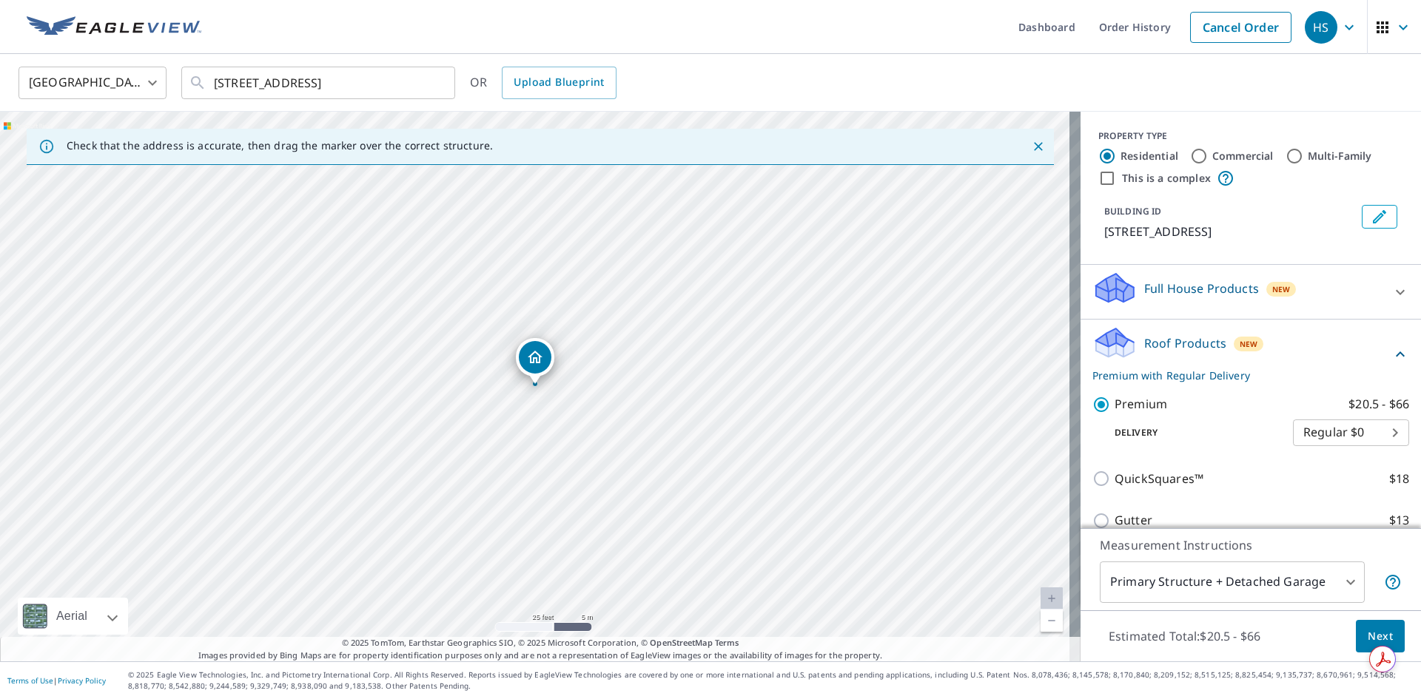
click at [1367, 636] on span "Next" at bounding box center [1379, 636] width 25 height 18
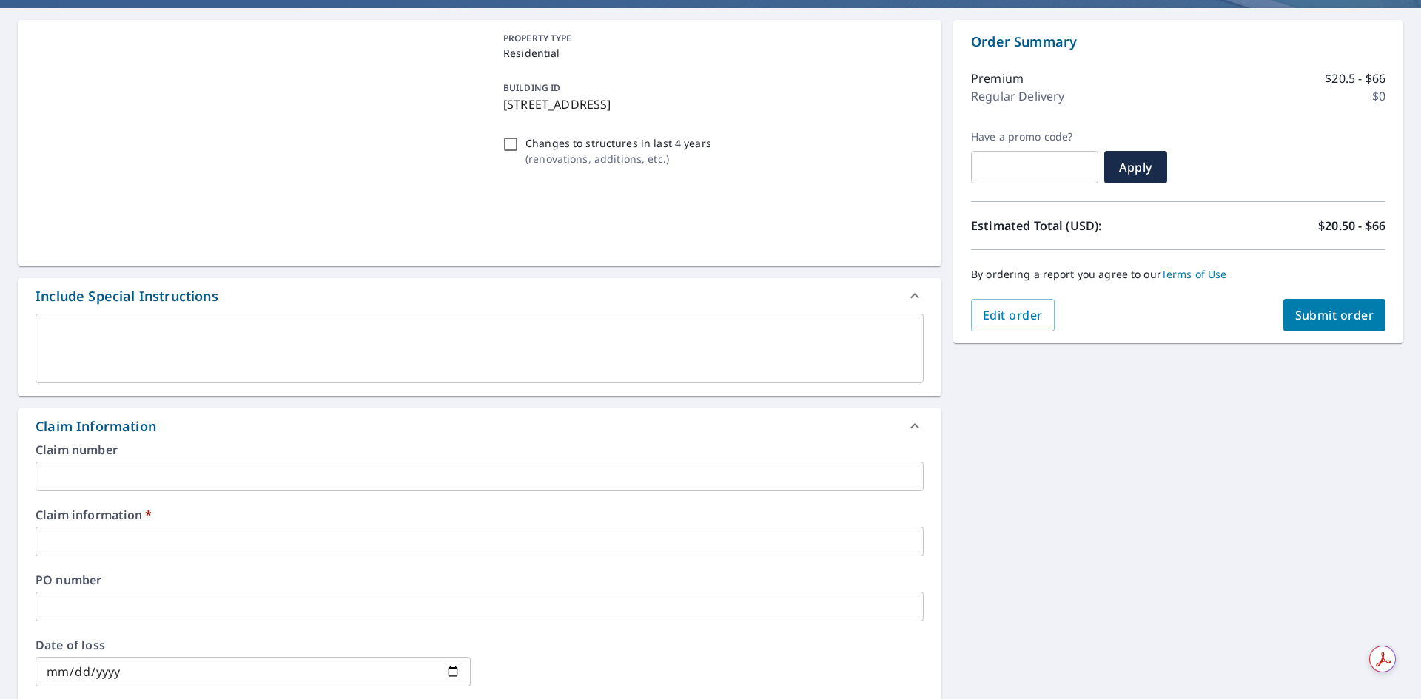
scroll to position [148, 0]
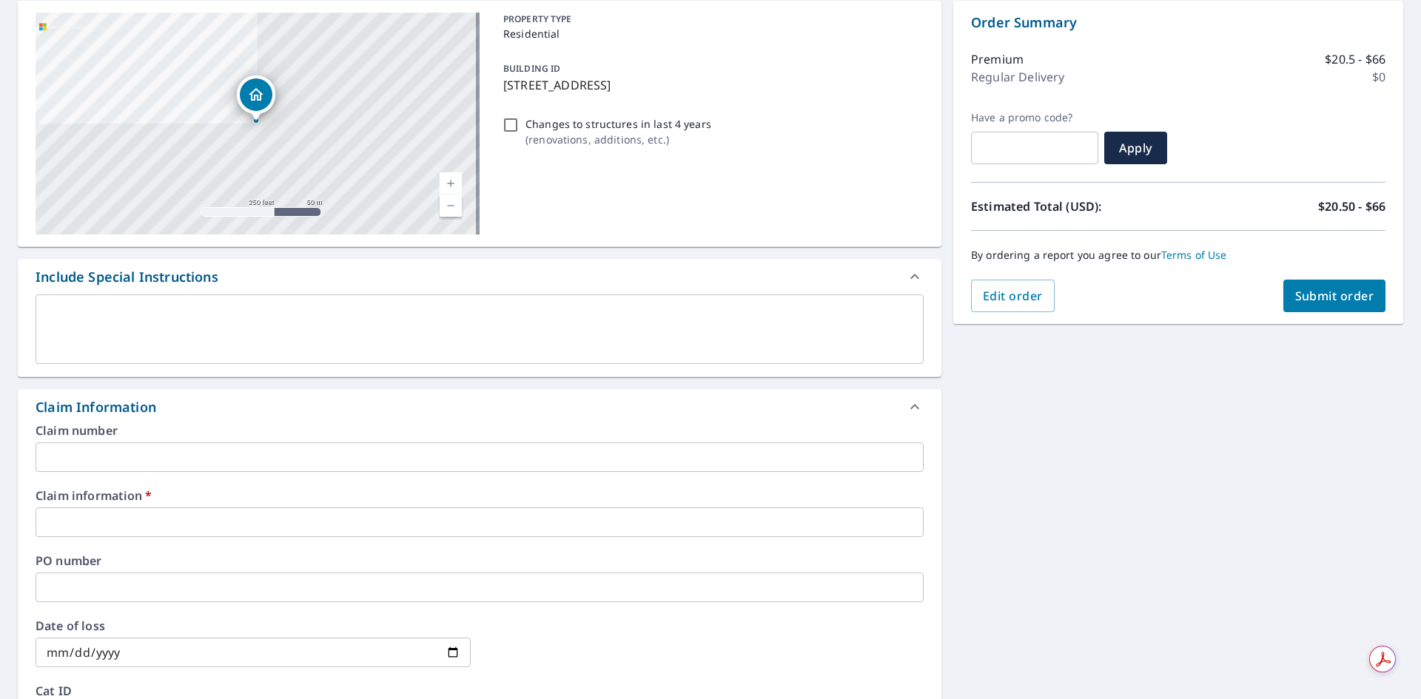
click at [192, 513] on input "text" at bounding box center [480, 523] width 888 height 30
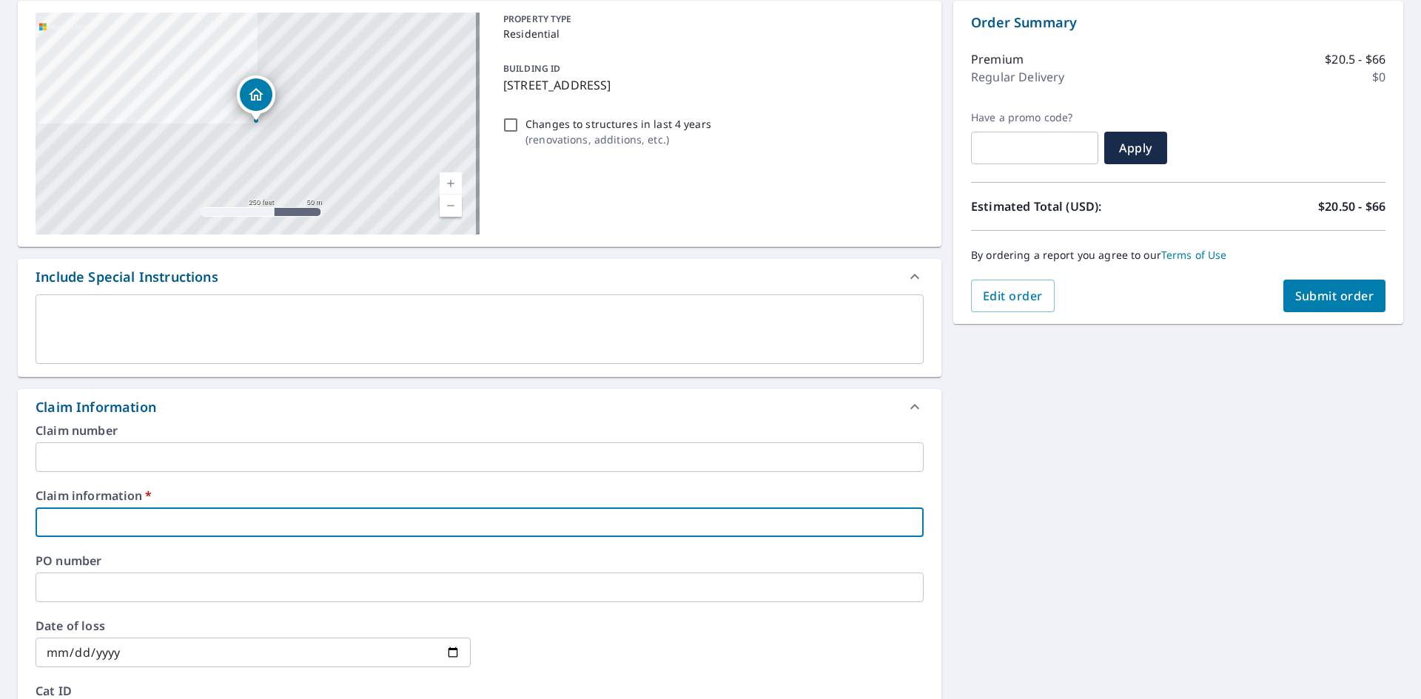
type input "H"
checkbox input "true"
type input "HO"
checkbox input "true"
type input "HOM"
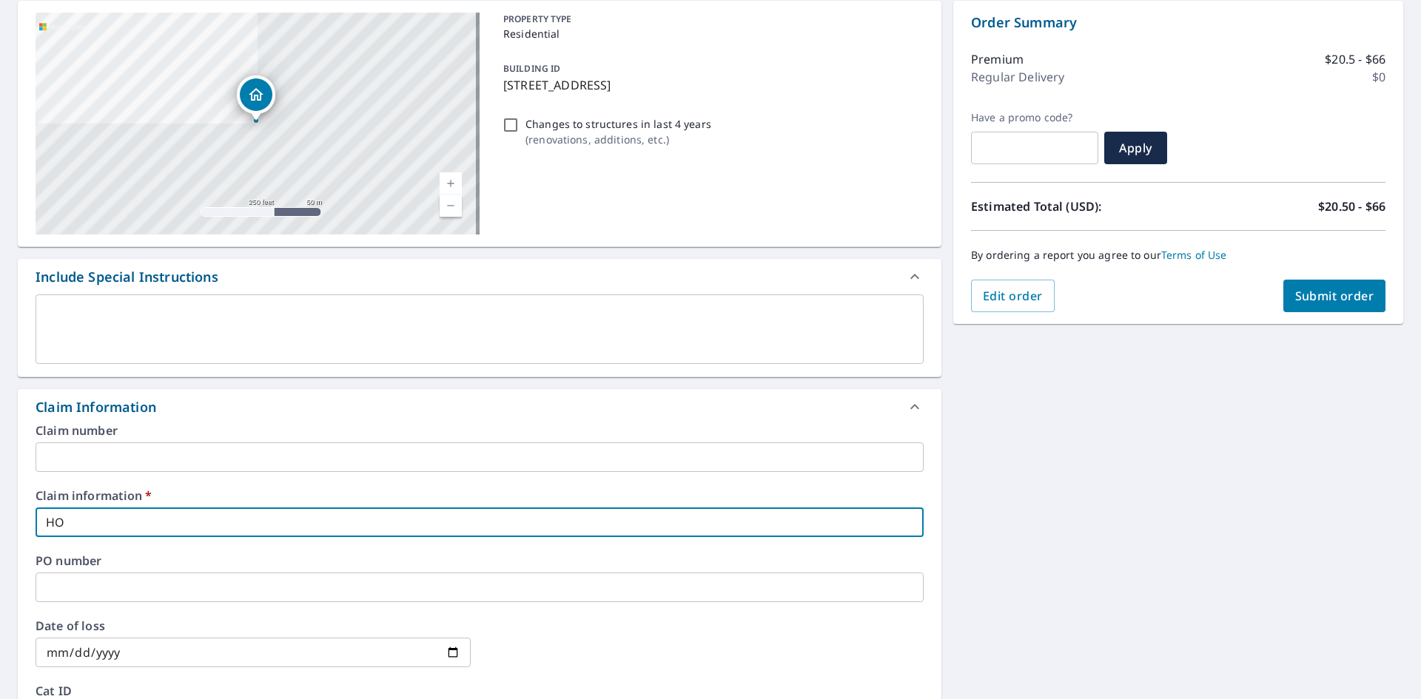
checkbox input "true"
type input "HOME"
checkbox input "true"
type input "HOMEL"
checkbox input "true"
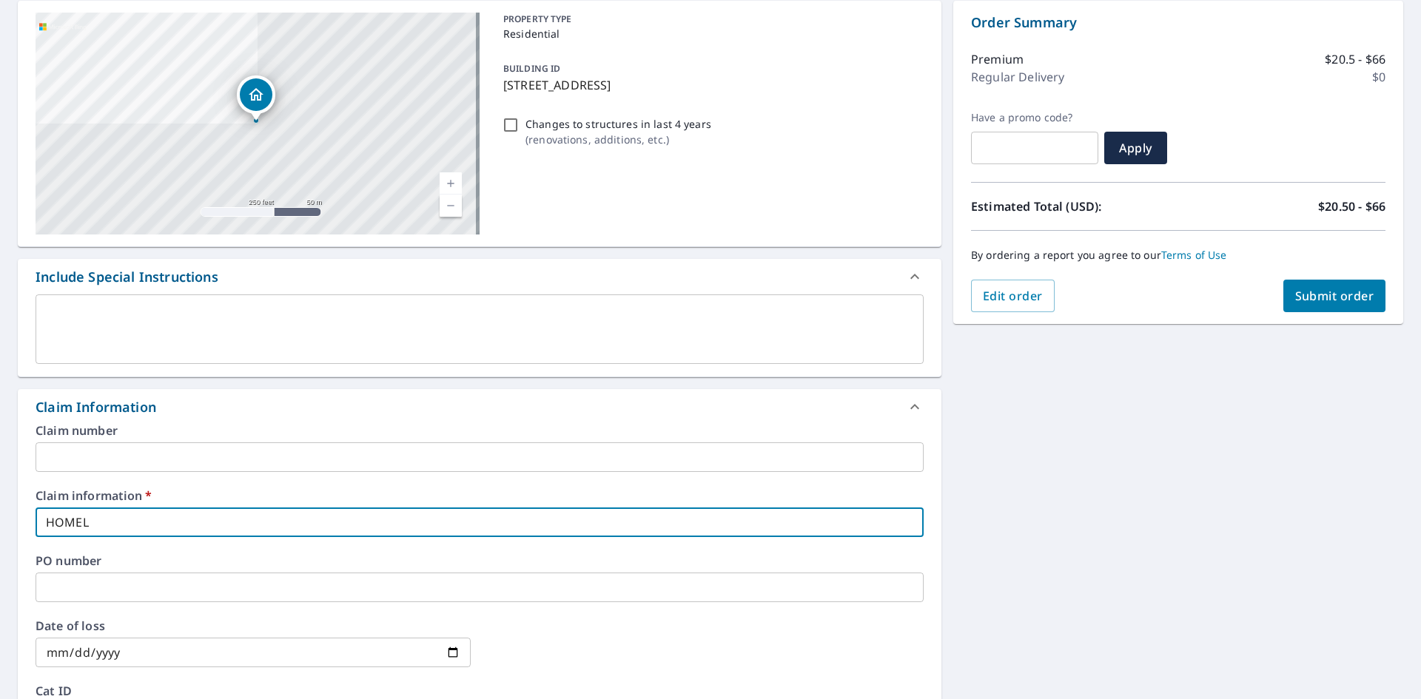
type input "HOMELI"
checkbox input "true"
type input "HOMELIF"
checkbox input "true"
type input "HOMELIFE"
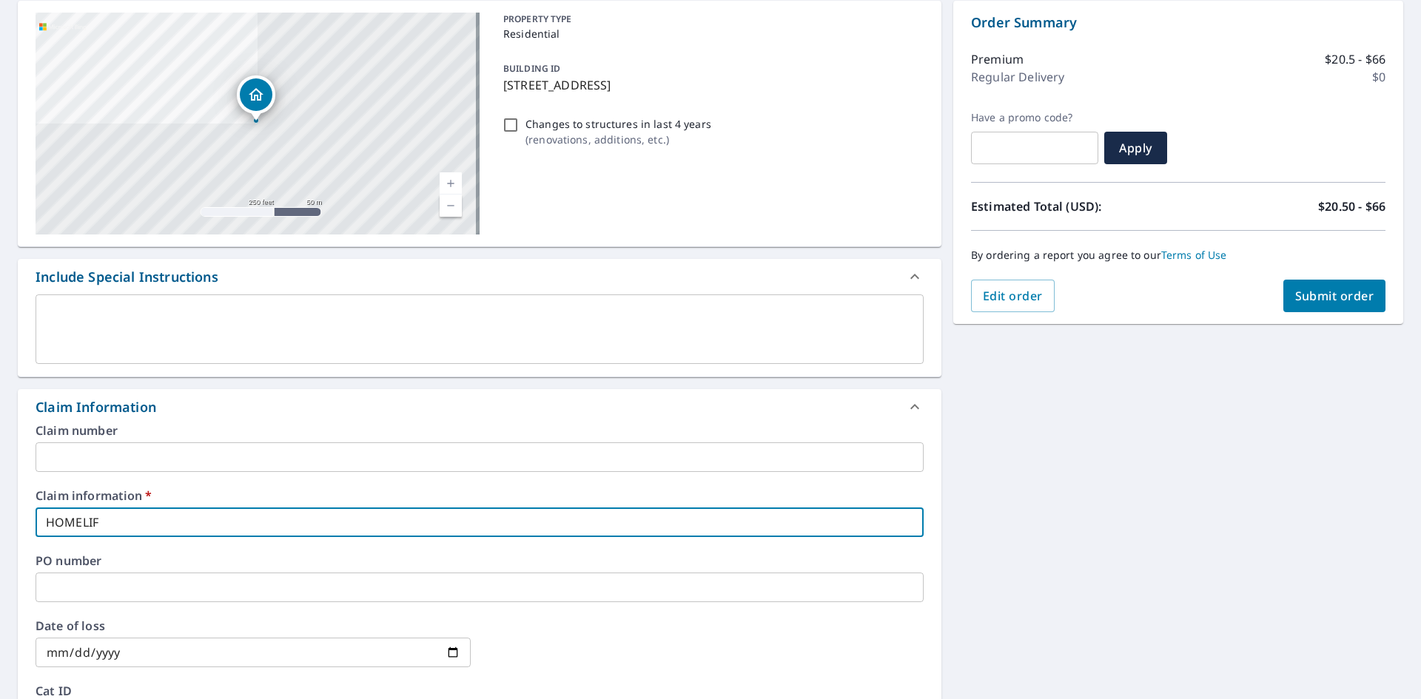
checkbox input "true"
type input "HOMELIFE"
checkbox input "true"
type input "HOMELIFE R"
checkbox input "true"
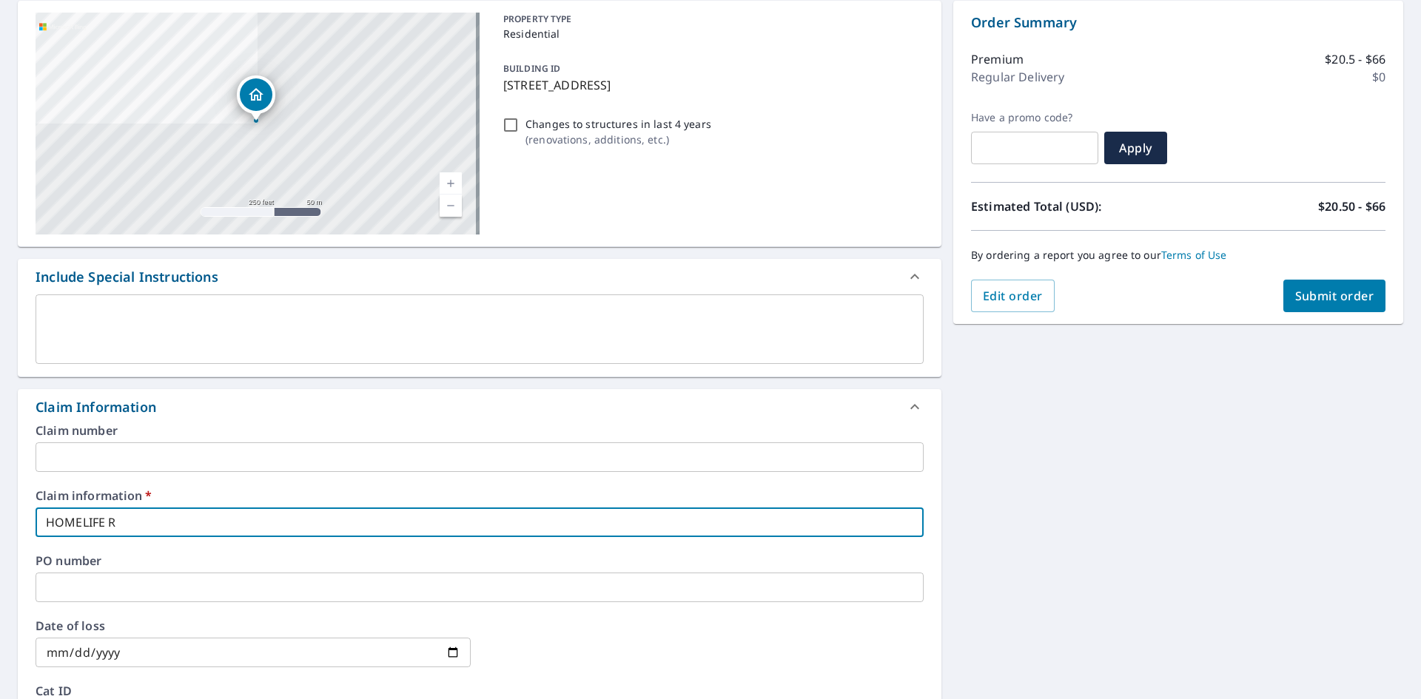
type input "HOMELIFE RO"
checkbox input "true"
type input "HOMELIFE ROO"
checkbox input "true"
type input "HOMELIFE ROOF"
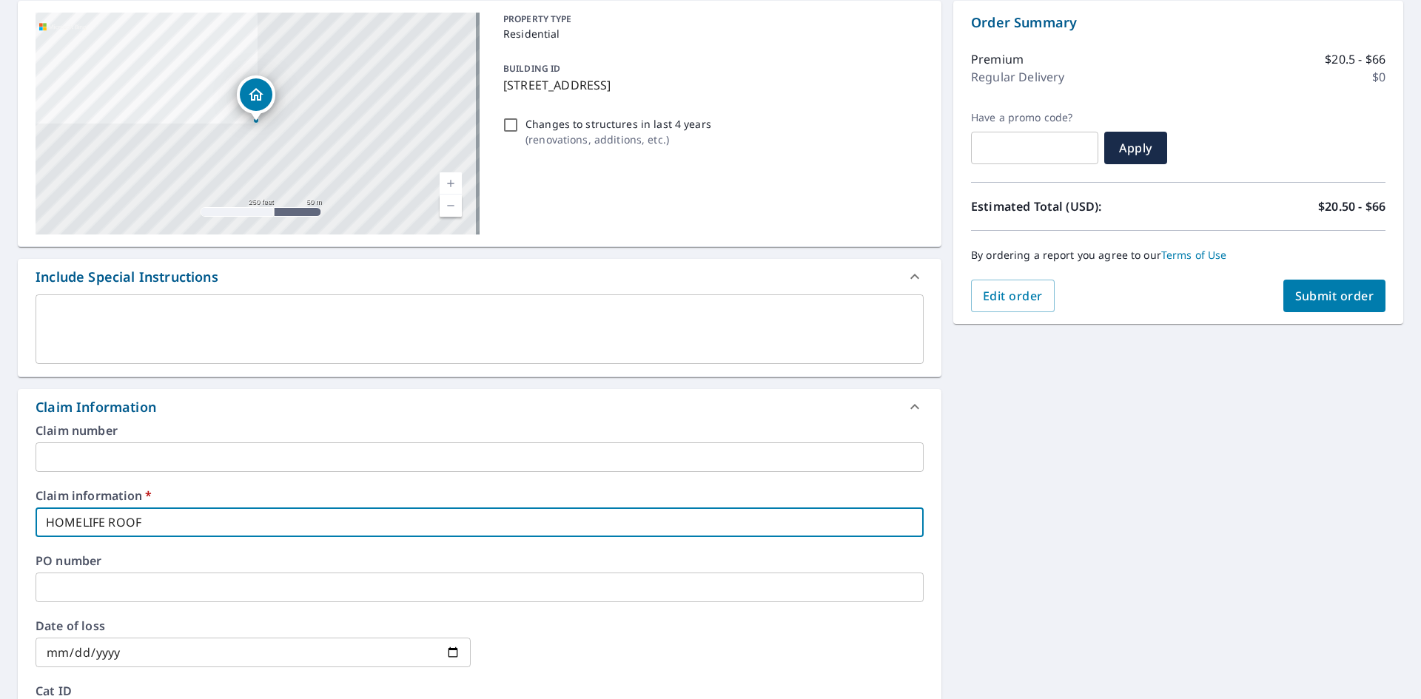
checkbox input "true"
type input "HOMELIFE ROOFI"
checkbox input "true"
type input "HOMELIFE ROOFIN"
checkbox input "true"
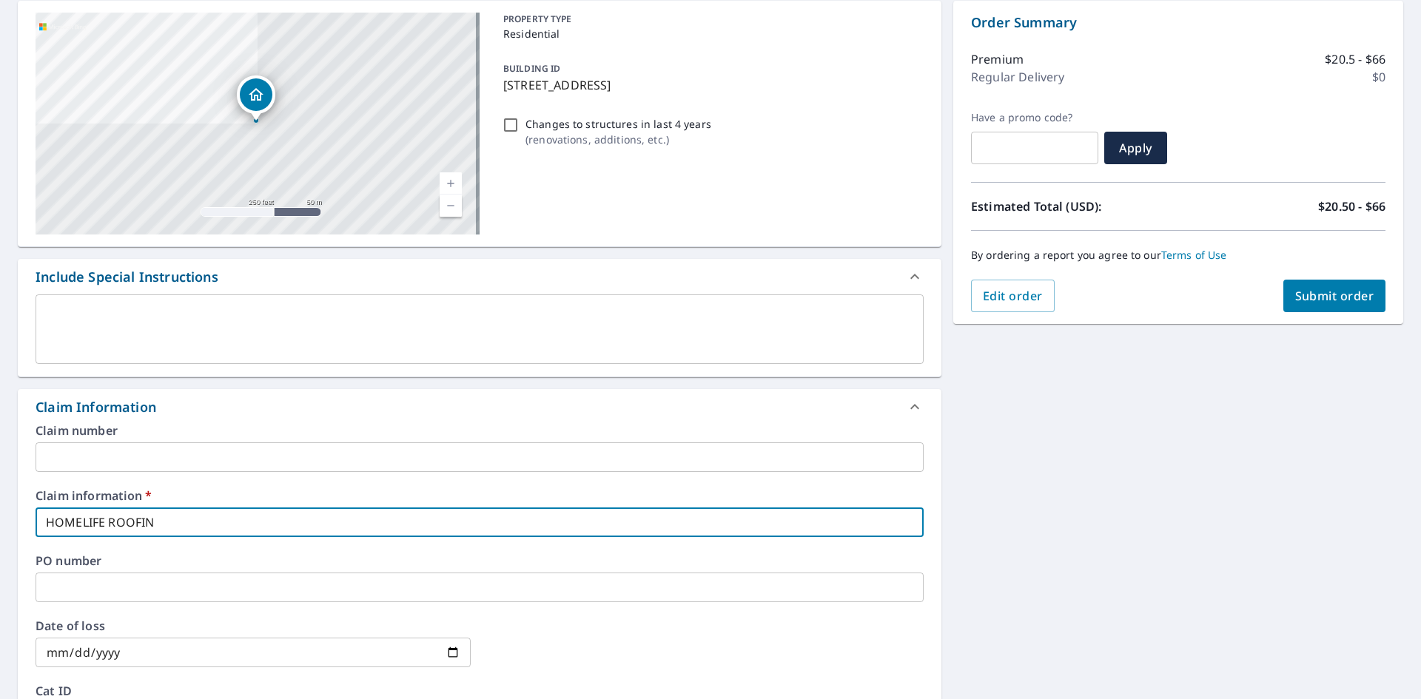
type input "HOMELIFE ROOFING"
checkbox input "true"
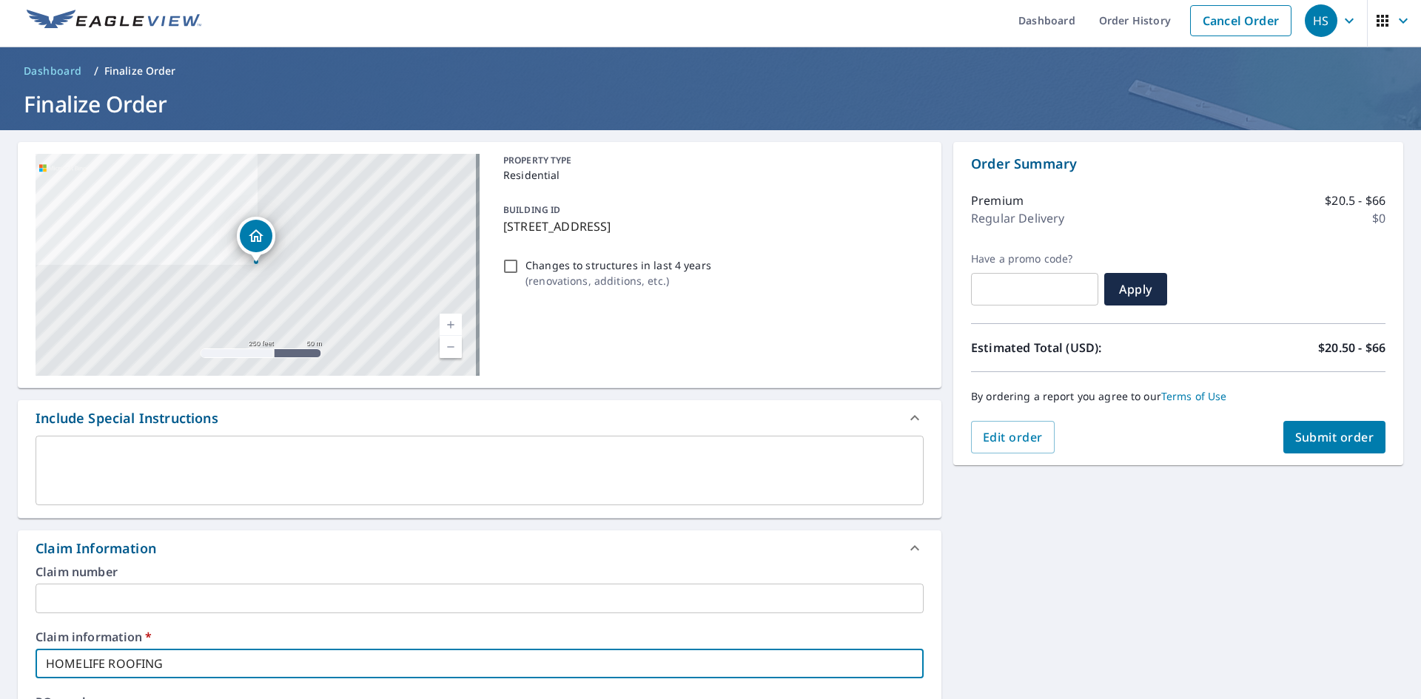
scroll to position [0, 0]
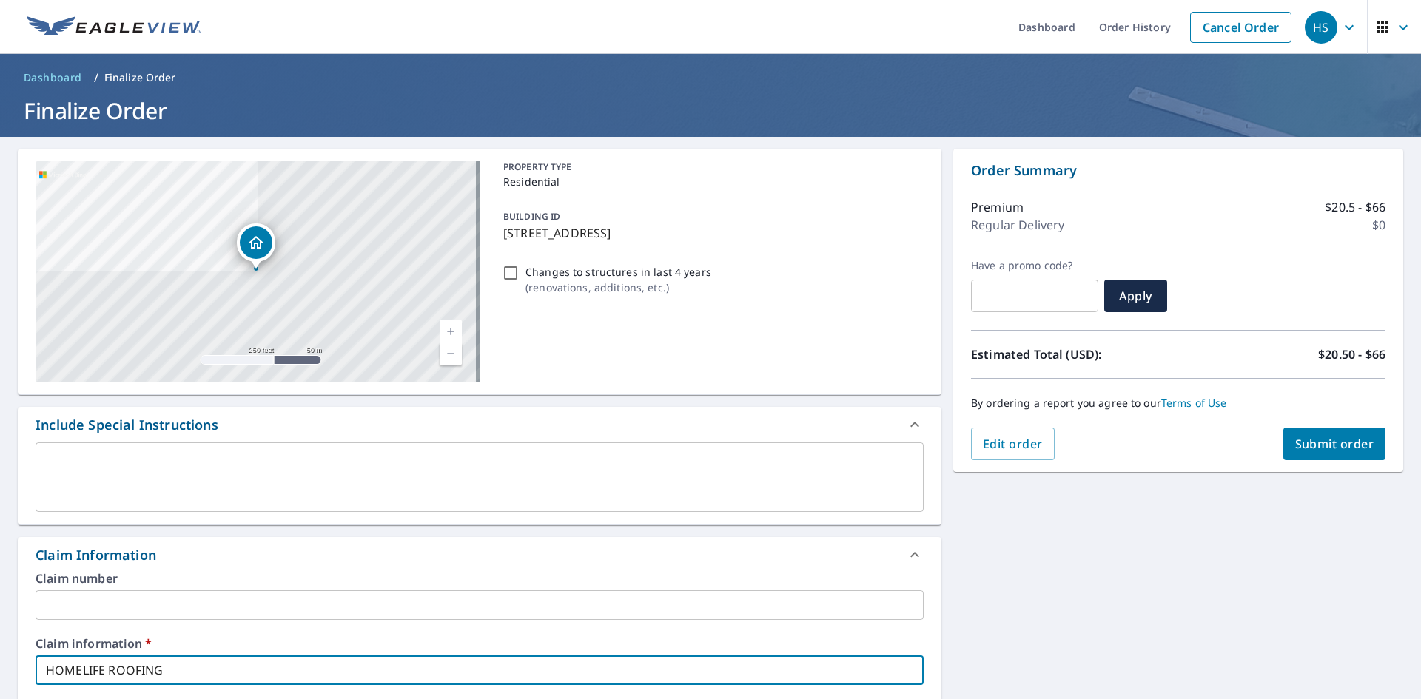
type input "HOMELIFE ROOFING"
click at [1345, 439] on span "Submit order" at bounding box center [1334, 444] width 79 height 16
checkbox input "true"
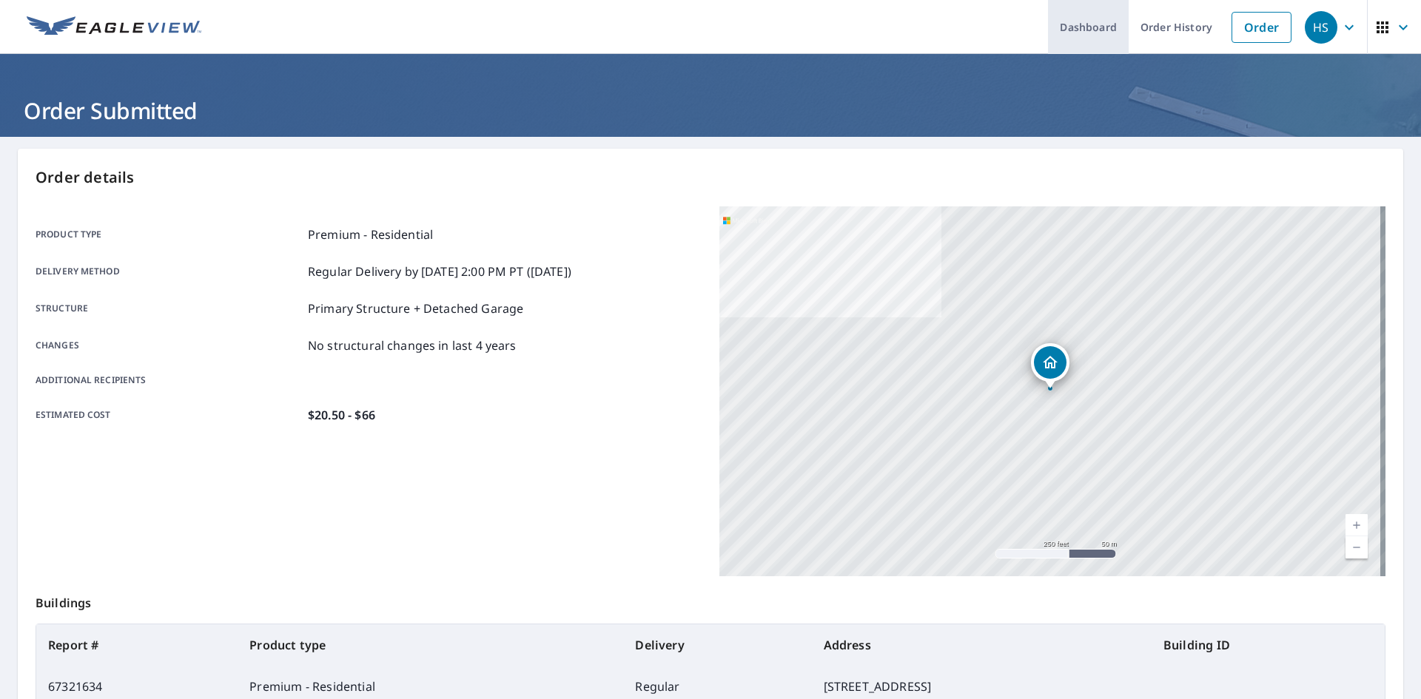
click at [1092, 22] on link "Dashboard" at bounding box center [1088, 27] width 81 height 54
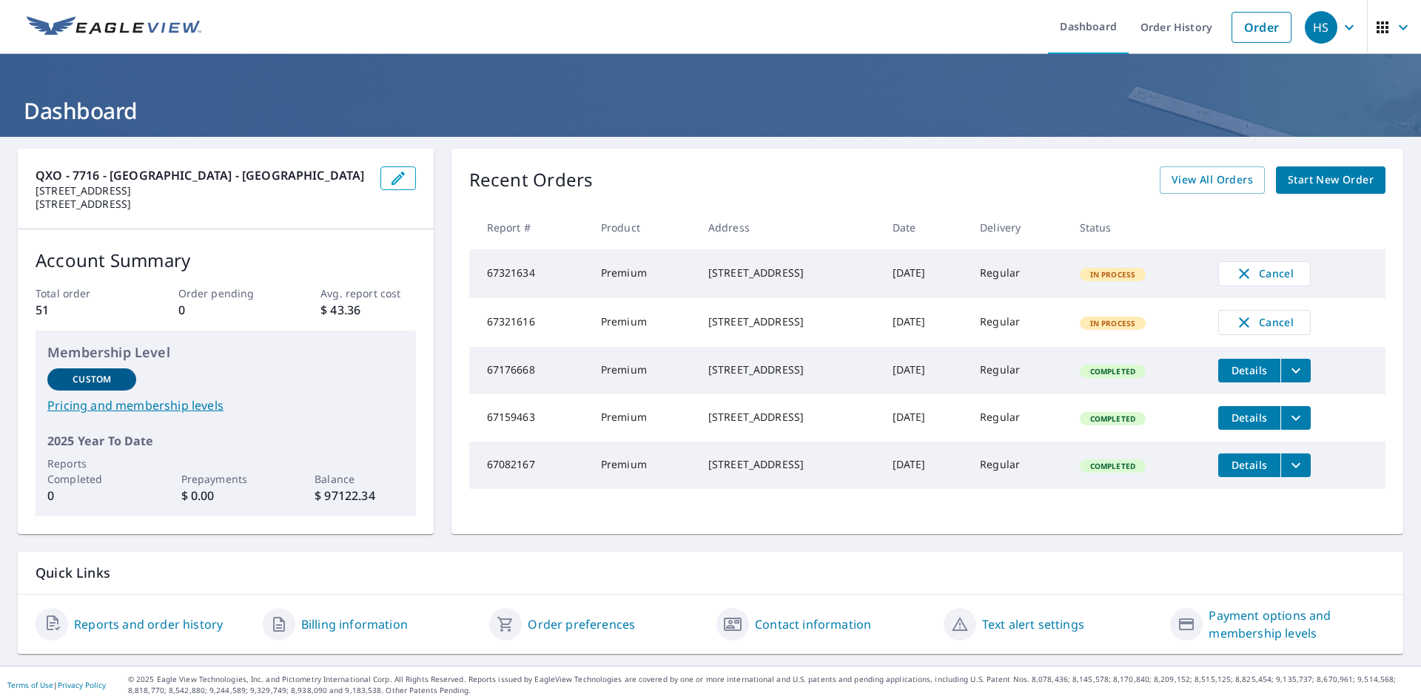
click at [868, 283] on td "[STREET_ADDRESS]" at bounding box center [788, 273] width 184 height 49
click at [798, 280] on div "[STREET_ADDRESS]" at bounding box center [788, 273] width 161 height 15
click at [801, 280] on div "[STREET_ADDRESS]" at bounding box center [788, 273] width 161 height 15
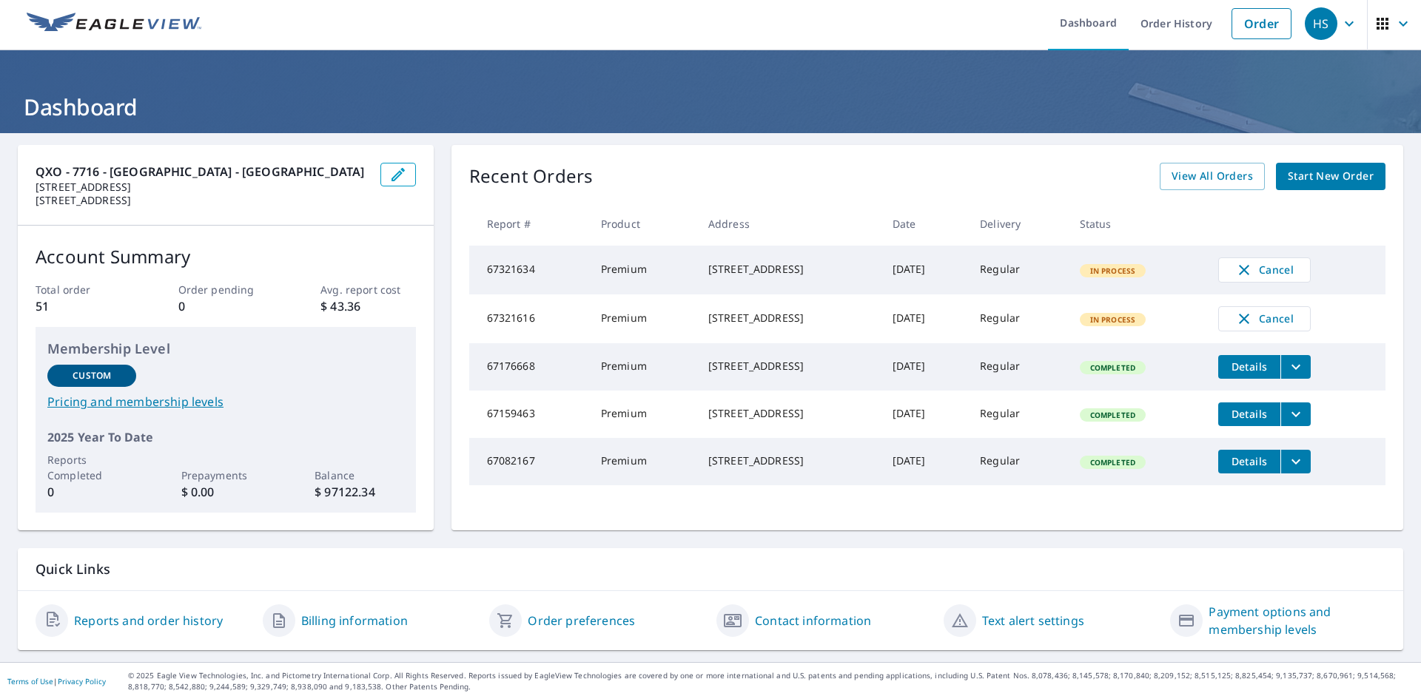
scroll to position [4, 0]
